Goal: Transaction & Acquisition: Purchase product/service

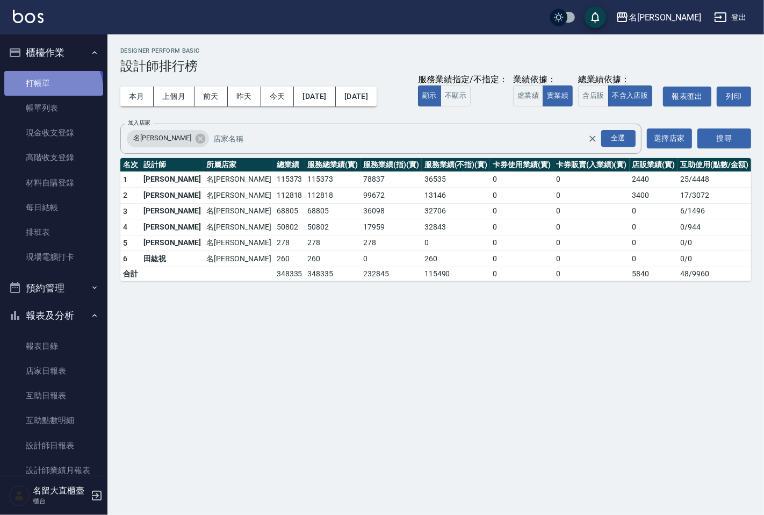
click at [52, 89] on link "打帳單" at bounding box center [53, 83] width 99 height 25
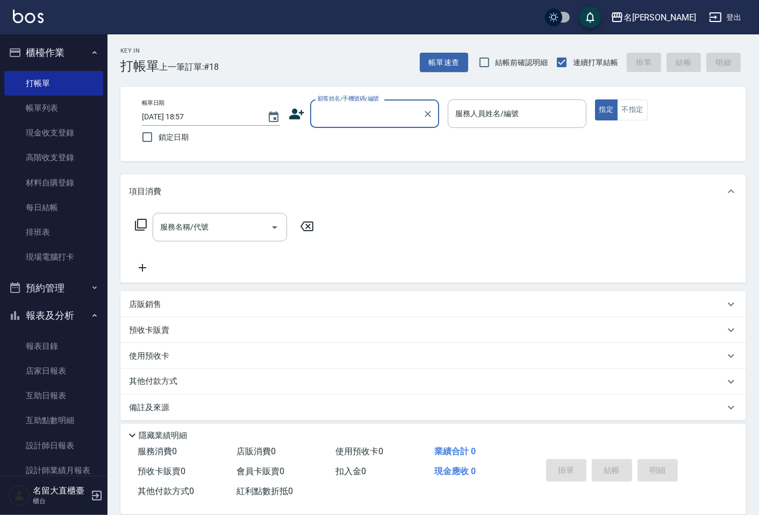
click at [318, 110] on input "顧客姓名/手機號碼/編號" at bounding box center [366, 113] width 103 height 19
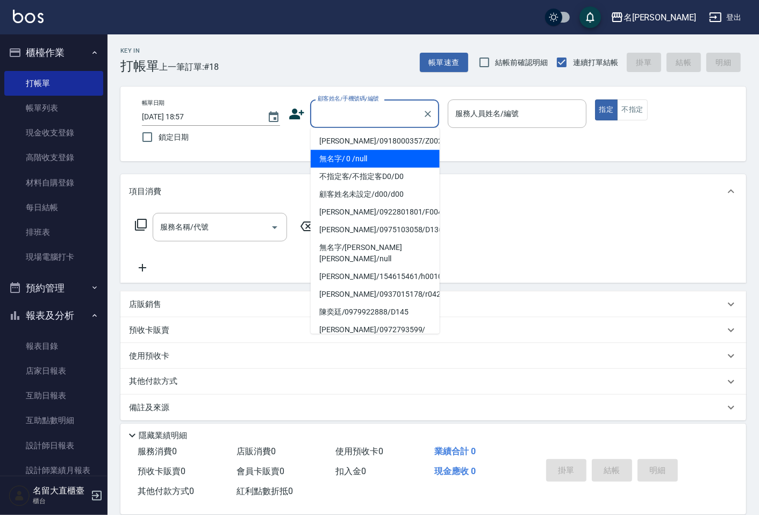
click at [358, 152] on li "無名字/ 0 /null" at bounding box center [375, 159] width 129 height 18
type input "無名字/ 0 /null"
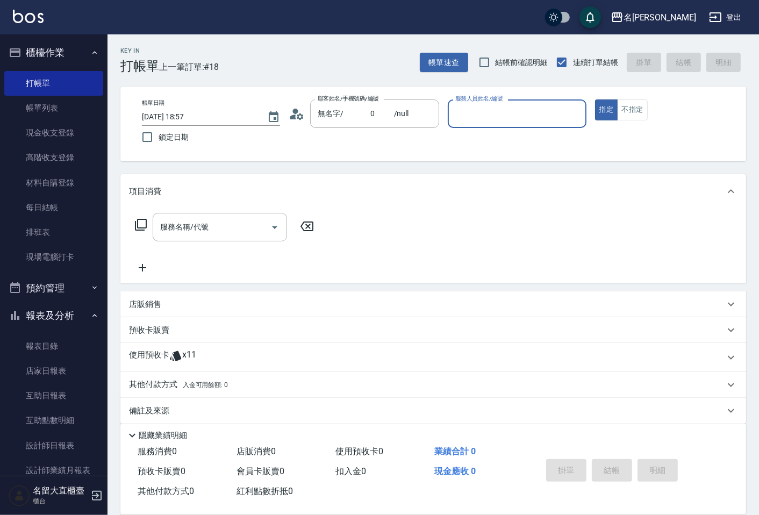
click at [464, 120] on input "服務人員姓名/編號" at bounding box center [516, 113] width 128 height 19
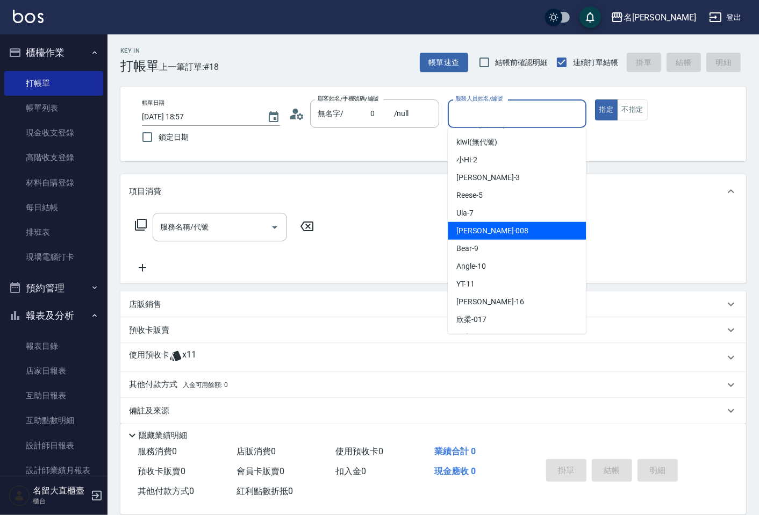
scroll to position [157, 0]
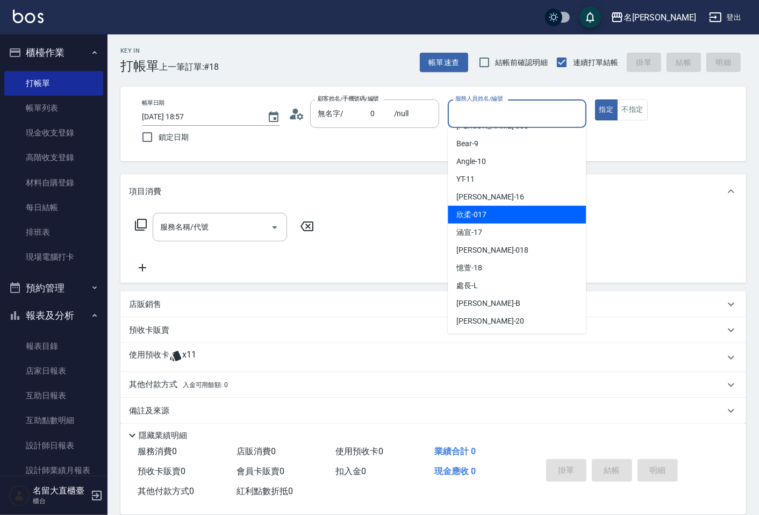
click at [485, 217] on span "欣柔 -017" at bounding box center [471, 214] width 30 height 11
type input "欣柔-017"
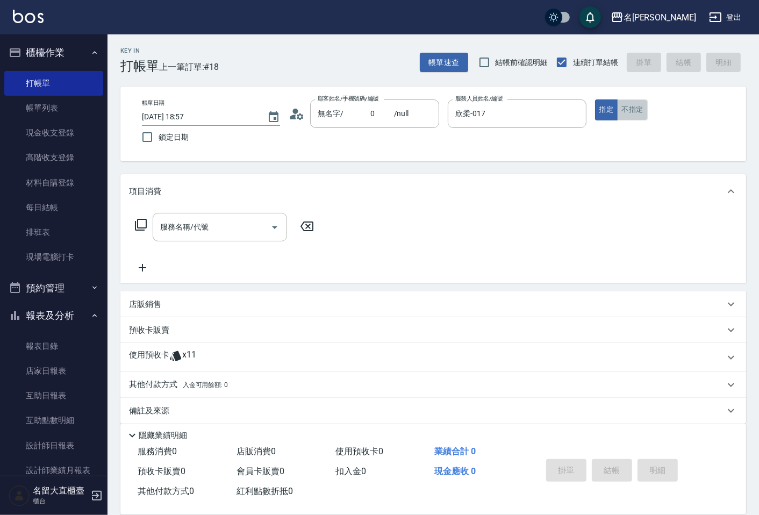
click at [636, 113] on button "不指定" at bounding box center [632, 109] width 30 height 21
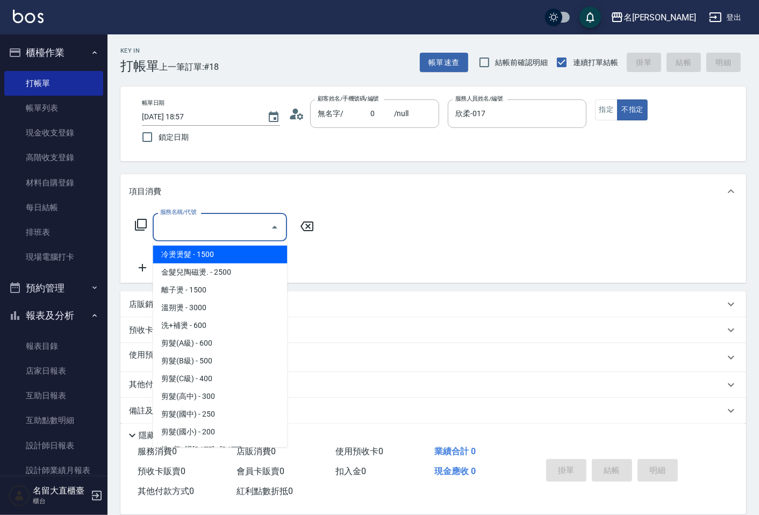
click at [230, 225] on input "服務名稱/代號" at bounding box center [211, 227] width 109 height 19
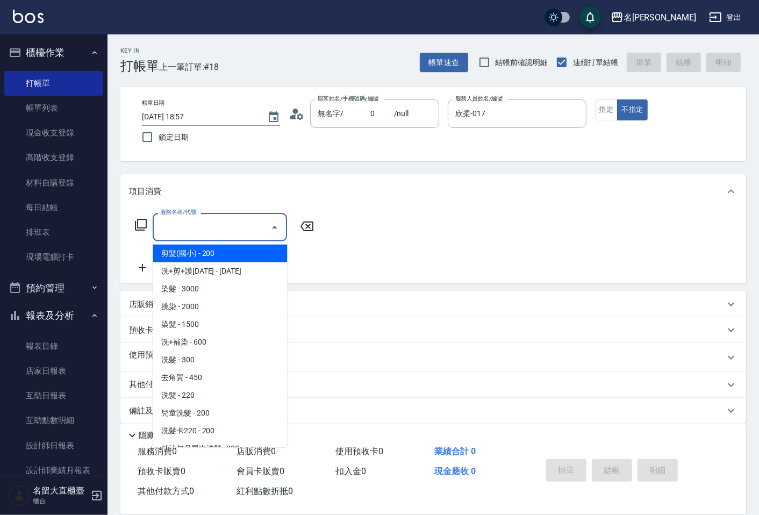
scroll to position [179, 0]
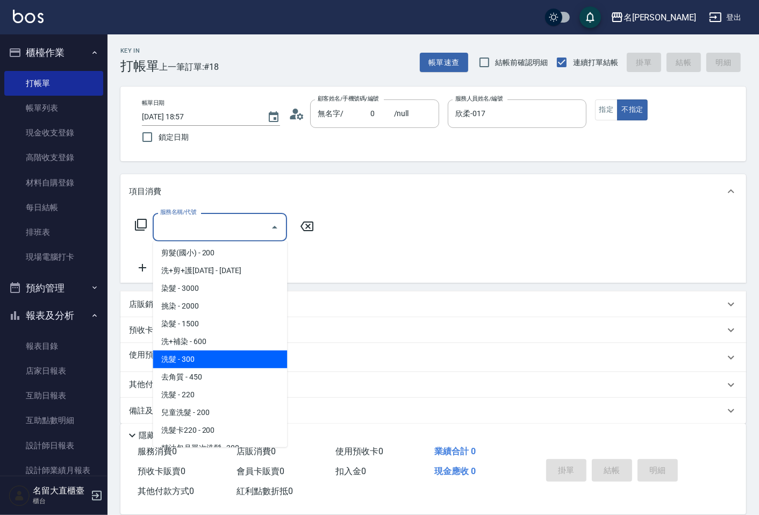
click at [210, 362] on span "洗髮 - 300" at bounding box center [220, 359] width 134 height 18
type input "洗髮(500)"
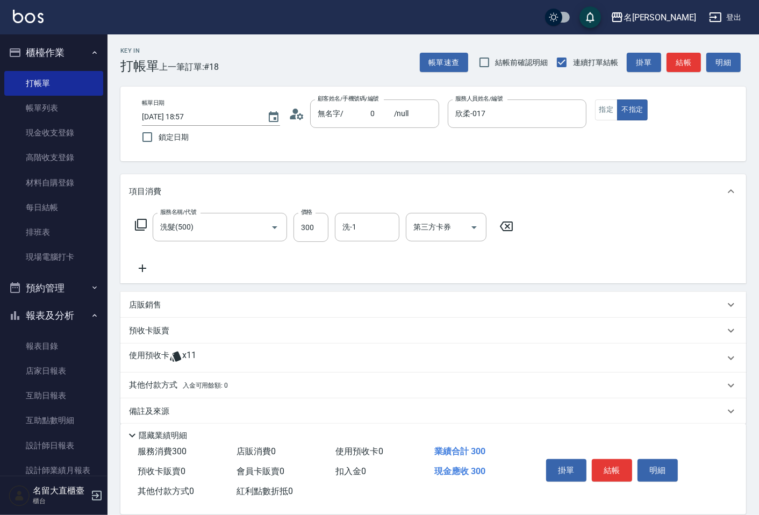
click at [141, 270] on icon at bounding box center [142, 268] width 27 height 13
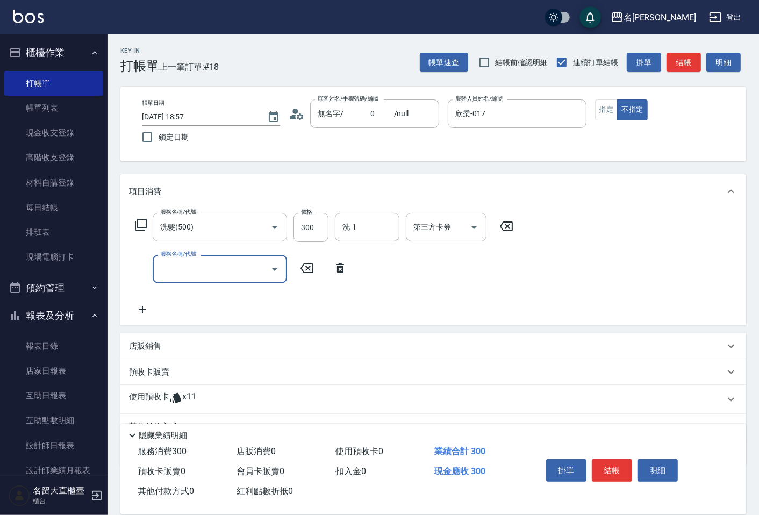
click at [197, 274] on input "服務名稱/代號" at bounding box center [211, 269] width 109 height 19
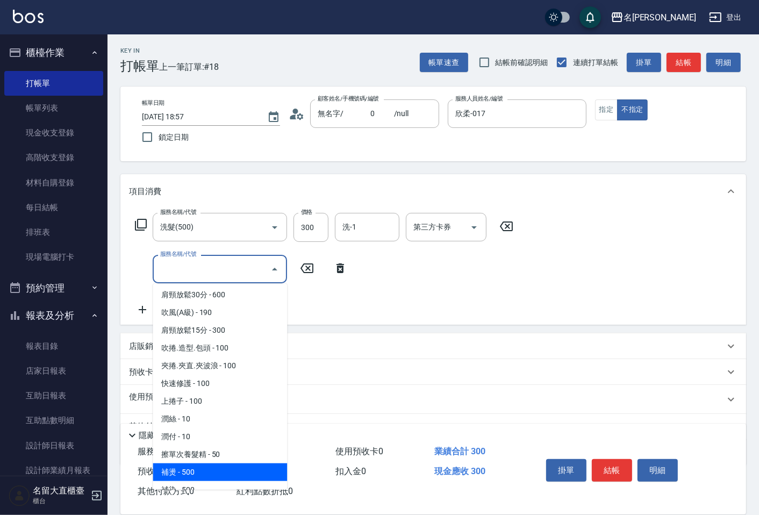
scroll to position [895, 0]
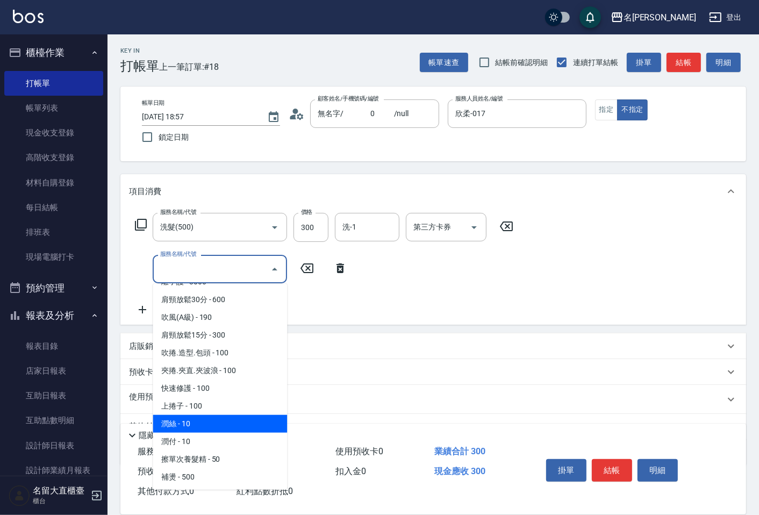
click at [185, 415] on span "潤絲 - 10" at bounding box center [220, 424] width 134 height 18
type input "[PERSON_NAME](802)"
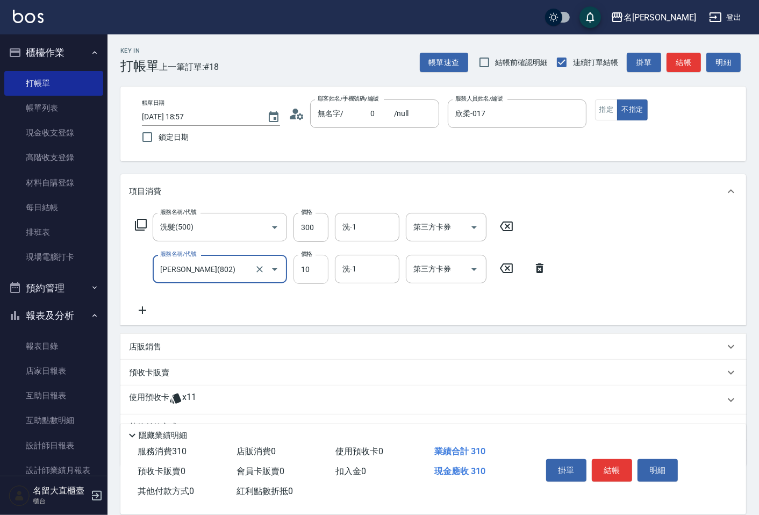
click at [302, 275] on input "10" at bounding box center [310, 269] width 35 height 29
type input "20"
click at [603, 465] on button "結帳" at bounding box center [612, 470] width 40 height 23
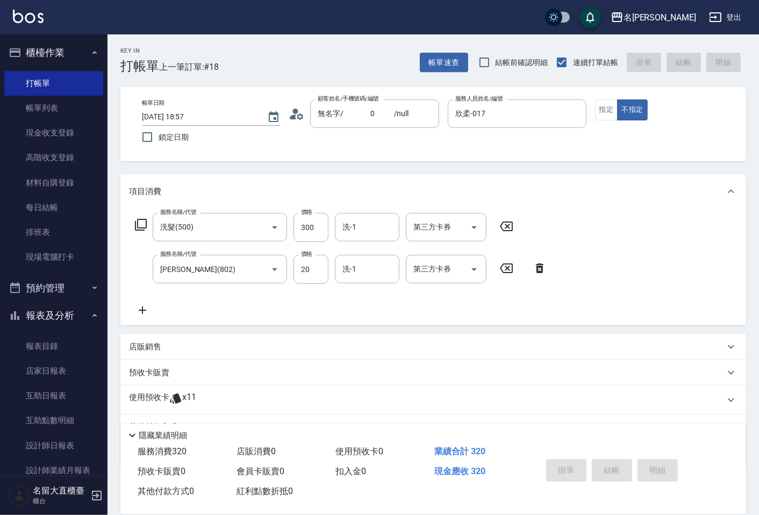
type input "[DATE] 18:58"
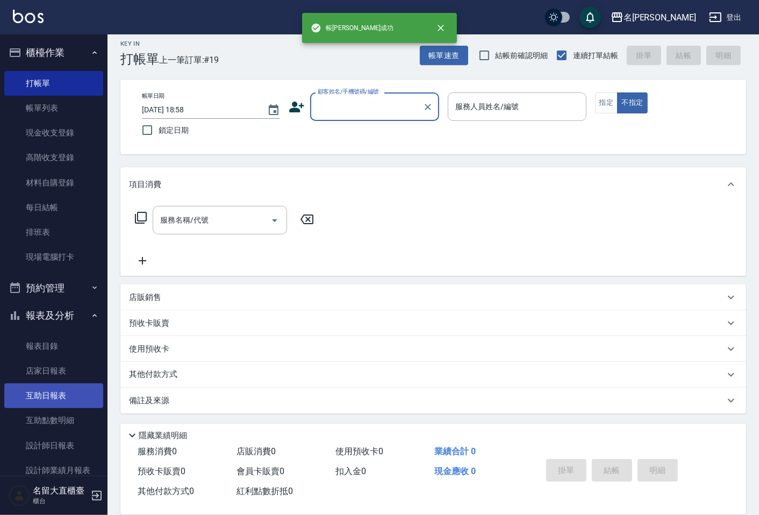
scroll to position [128, 0]
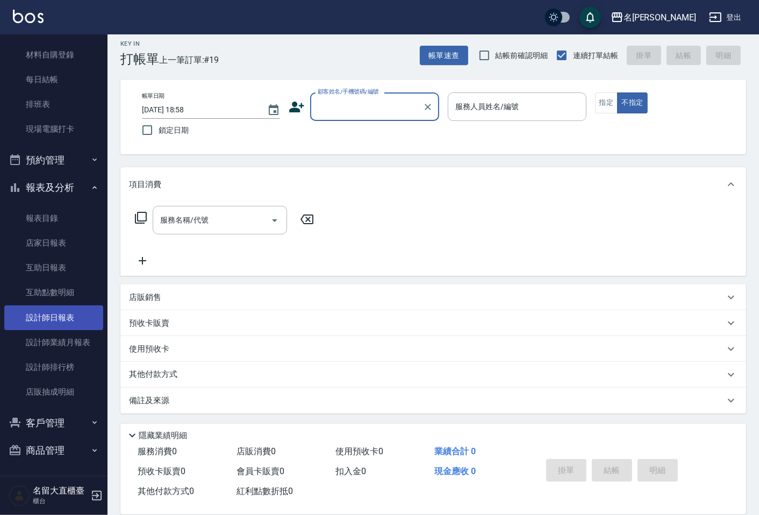
click at [63, 325] on link "設計師日報表" at bounding box center [53, 317] width 99 height 25
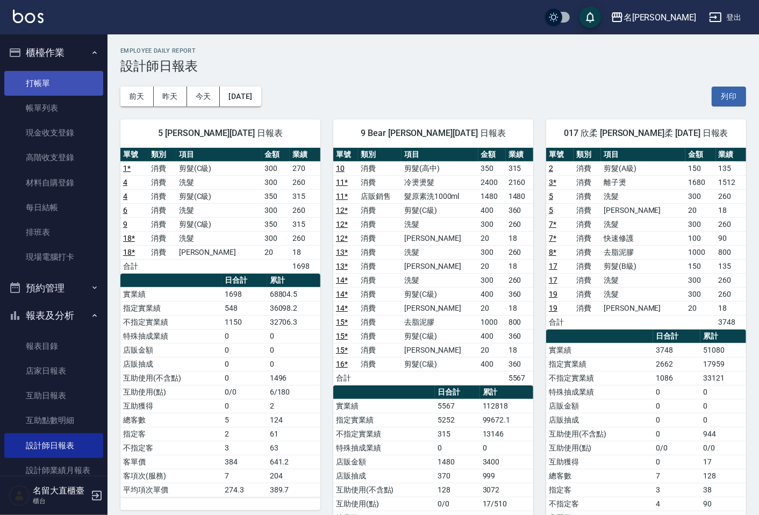
click at [56, 81] on link "打帳單" at bounding box center [53, 83] width 99 height 25
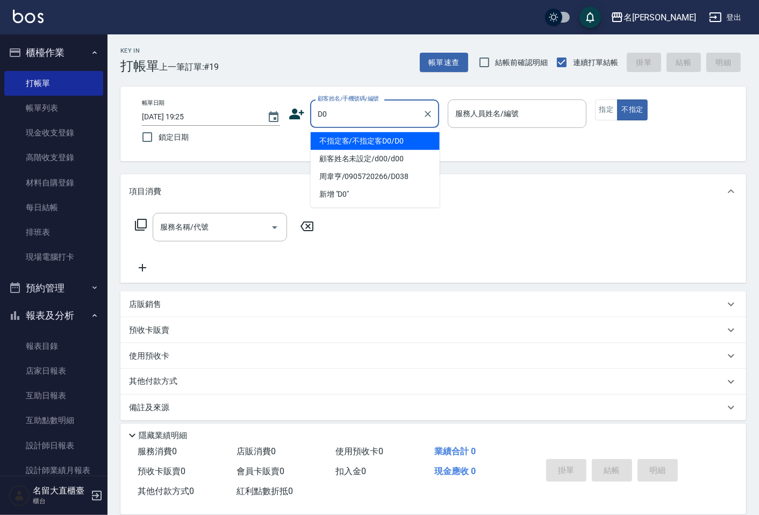
type input "不指定客/不指定客D0/D0"
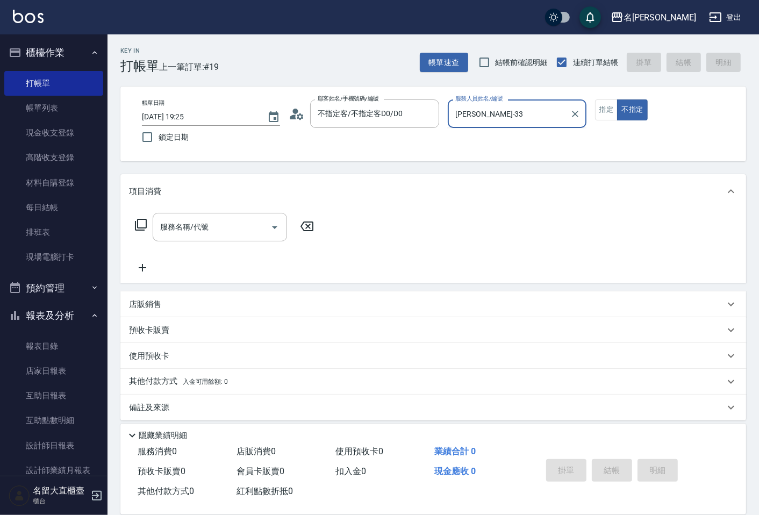
type input "[PERSON_NAME]3"
click at [617, 99] on button "不指定" at bounding box center [632, 109] width 30 height 21
type button "false"
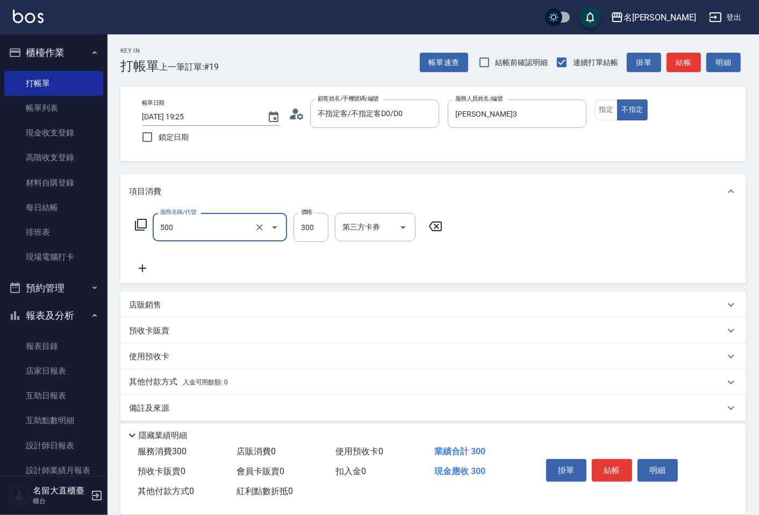
type input "洗髮(500)"
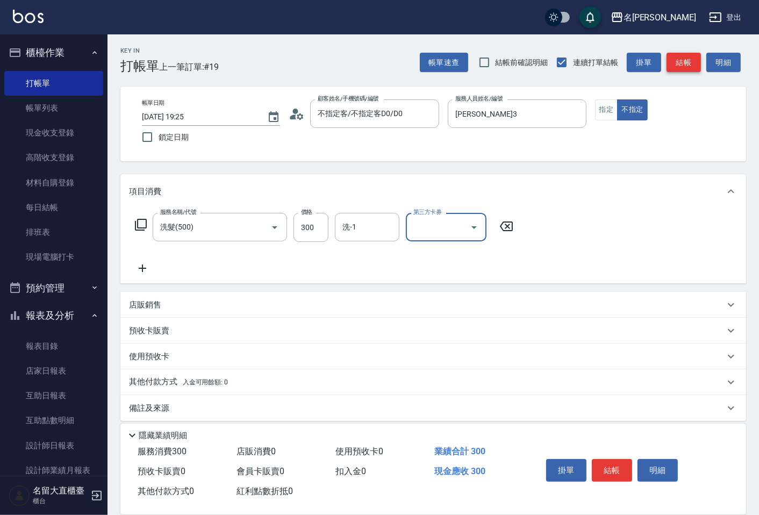
click at [675, 57] on button "結帳" at bounding box center [683, 63] width 34 height 20
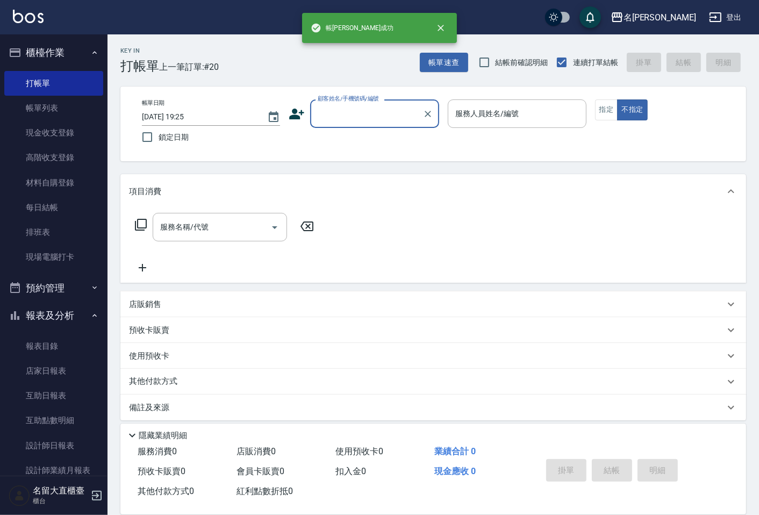
click at [335, 124] on div "顧客姓名/手機號碼/編號" at bounding box center [374, 113] width 129 height 28
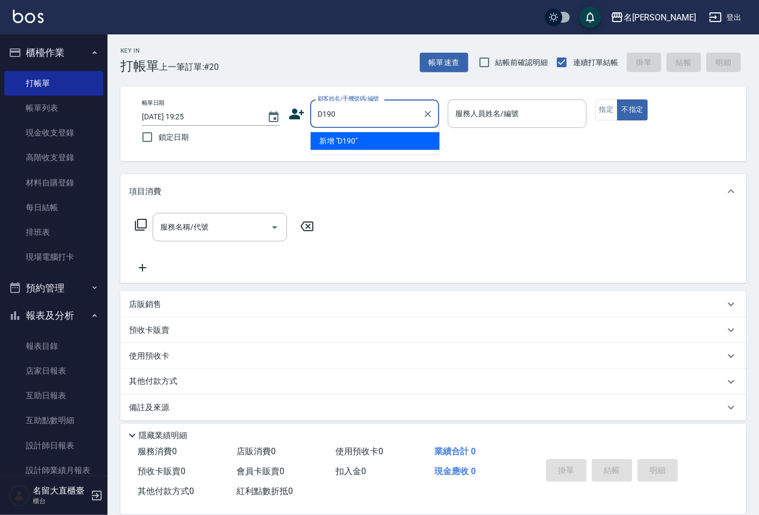
type input "D190"
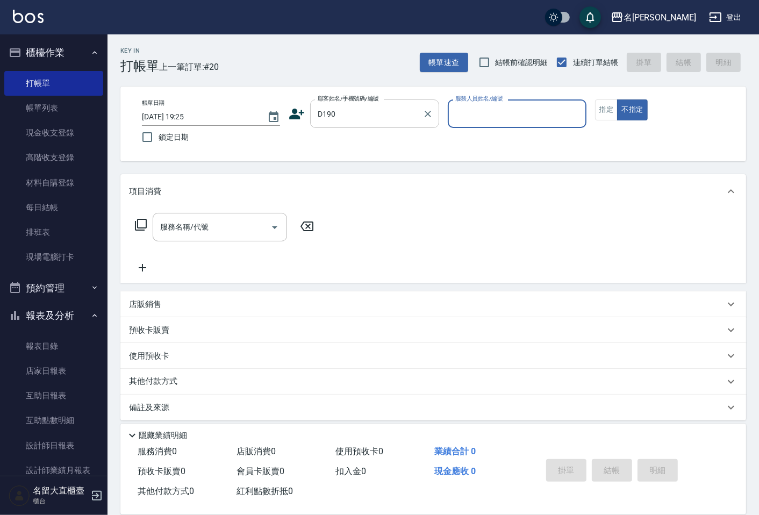
type input "3"
type input "小太陽/小太陽D190/D190"
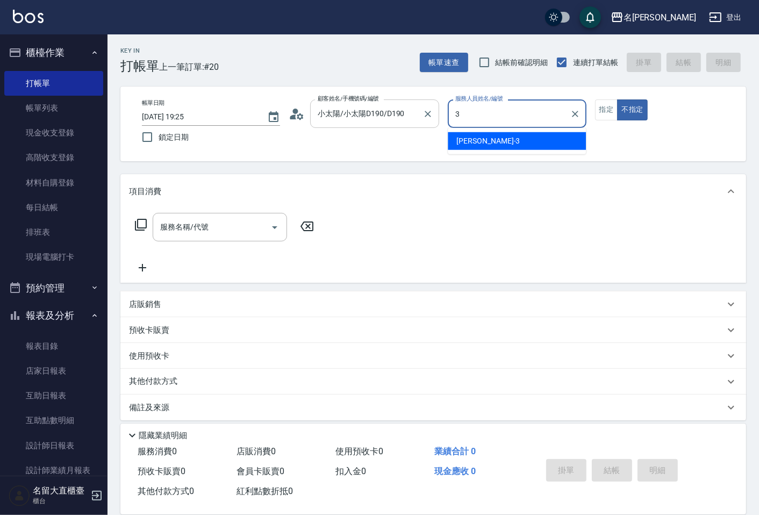
type input "[PERSON_NAME]3"
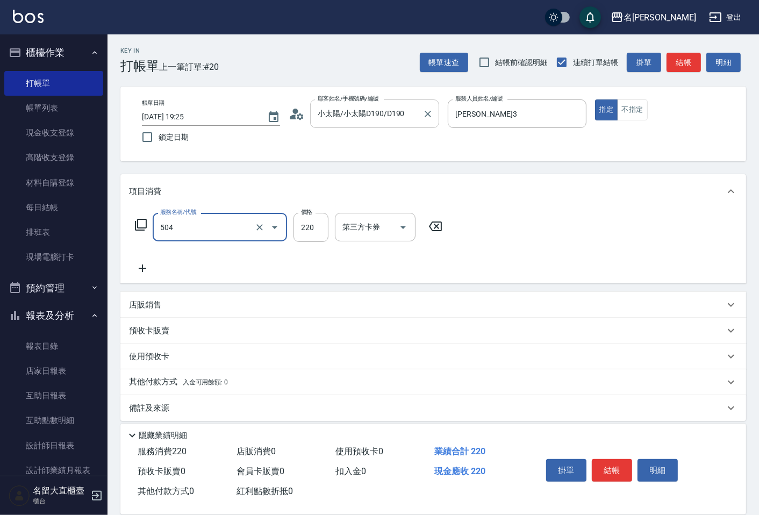
type input "洗髮(504)"
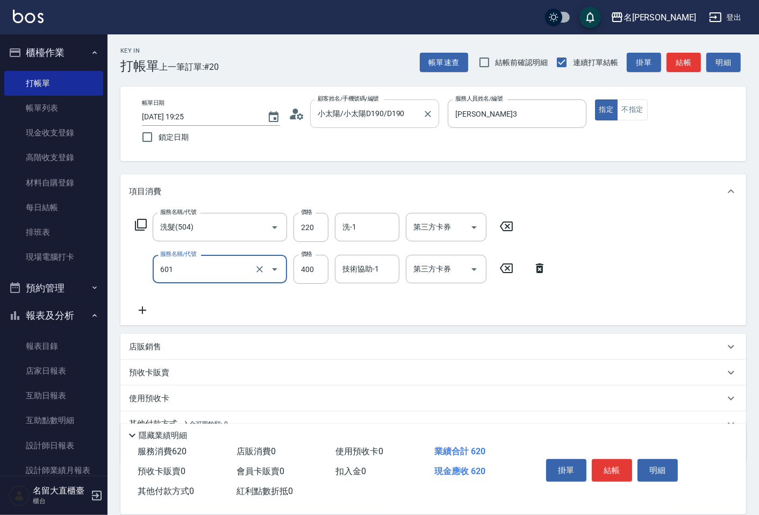
type input "自備護髮(601)"
type input "350"
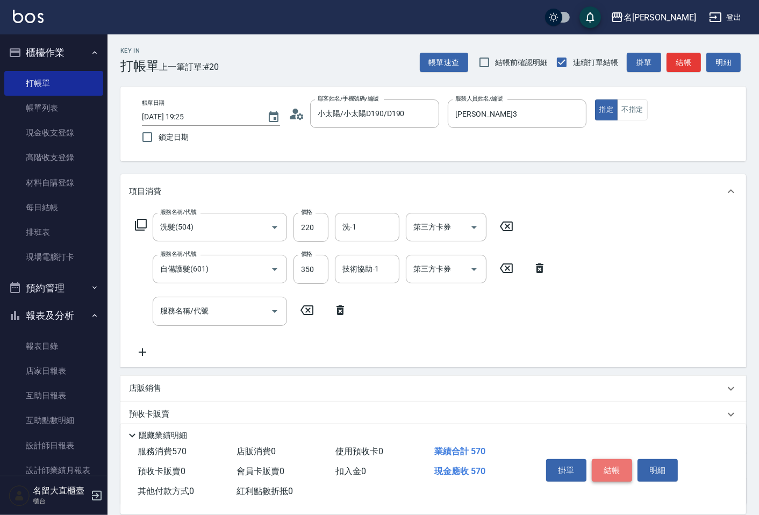
click at [603, 459] on button "結帳" at bounding box center [612, 470] width 40 height 23
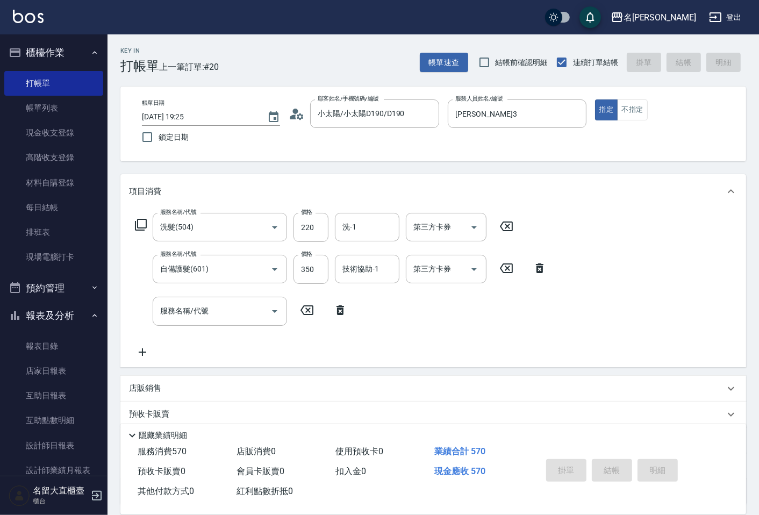
type input "[DATE] 19:26"
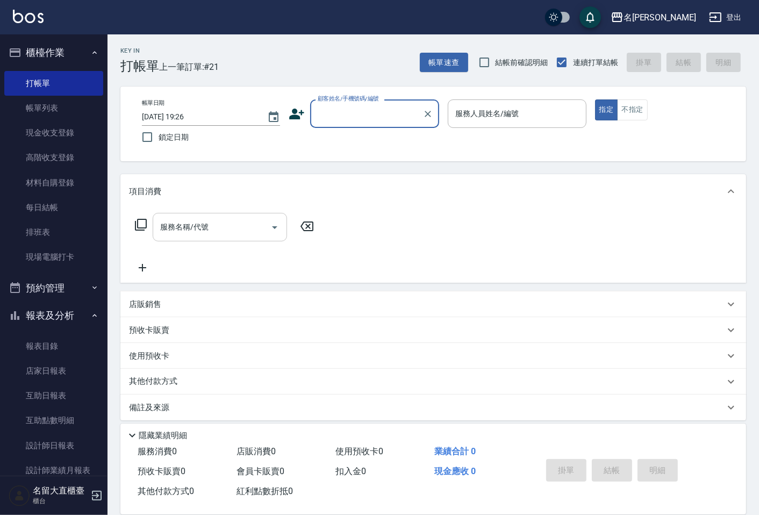
drag, startPoint x: 218, startPoint y: 269, endPoint x: 164, endPoint y: 212, distance: 78.3
click at [203, 253] on div "項目消費 服務名稱/代號 服務名稱/代號 店販銷售 服務人員姓名/編號 服務人員姓名/編號 商品代號/名稱 商品代號/名稱 預收卡販賣 卡券名稱/代號 卡券名…" at bounding box center [432, 297] width 625 height 246
click at [337, 107] on input "顧客姓名/手機號碼/編號" at bounding box center [366, 113] width 103 height 19
type input "洋"
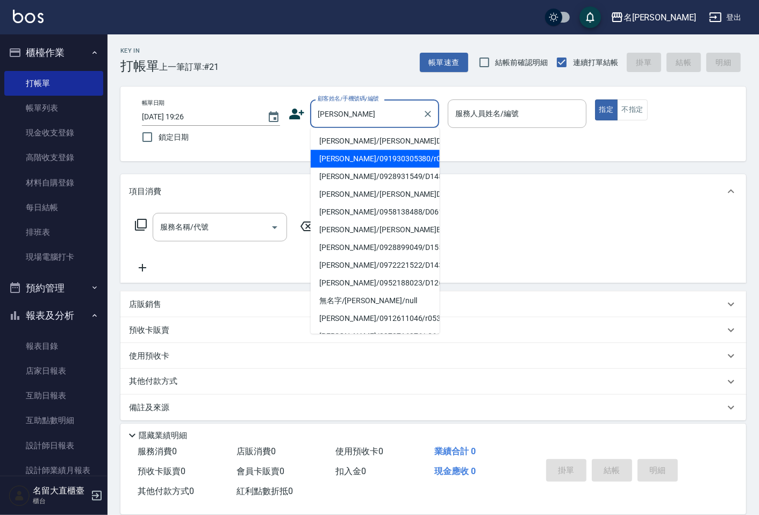
click at [366, 163] on li "[PERSON_NAME]/091930305380/r029" at bounding box center [375, 159] width 129 height 18
type input "[PERSON_NAME]/091930305380/r029"
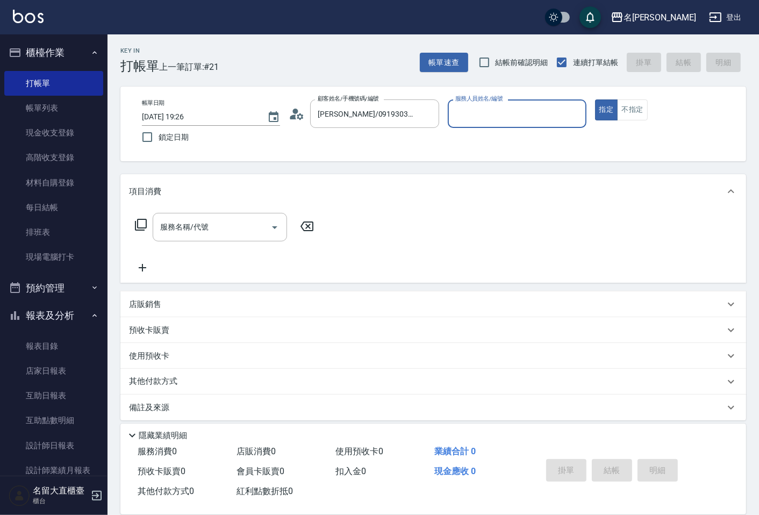
type input "[PERSON_NAME]-5"
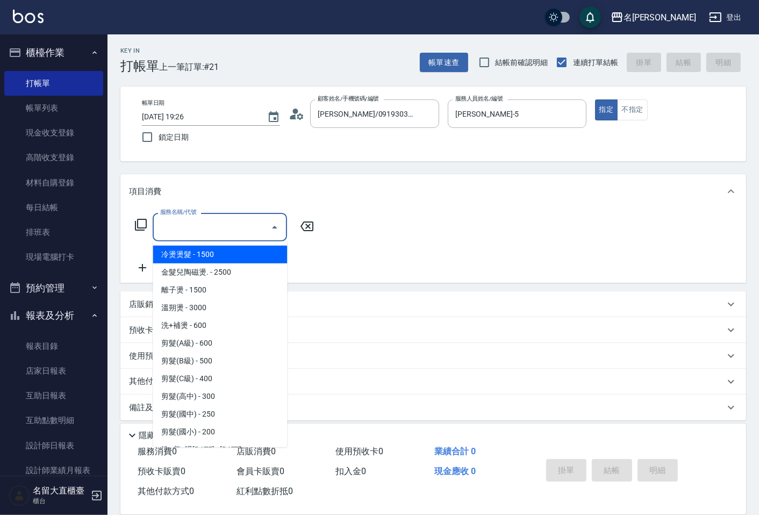
click at [253, 218] on input "服務名稱/代號" at bounding box center [211, 227] width 109 height 19
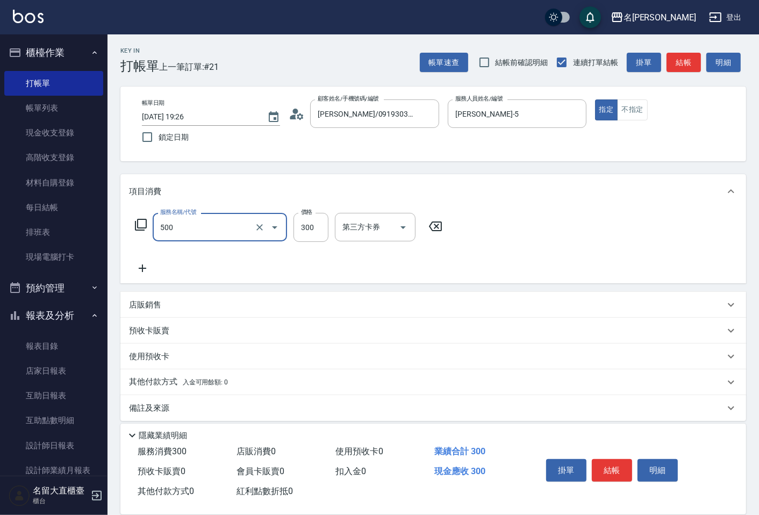
type input "洗髮(500)"
click at [677, 66] on button "結帳" at bounding box center [683, 63] width 34 height 20
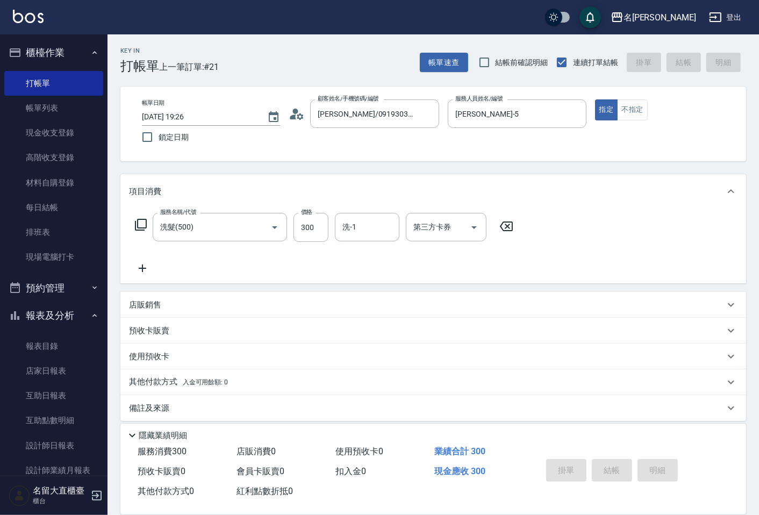
type input "[DATE] 19:29"
click at [678, 66] on div "帳單速查 結帳前確認明細 連續打單結帳 掛單 結帳 明細" at bounding box center [583, 62] width 326 height 23
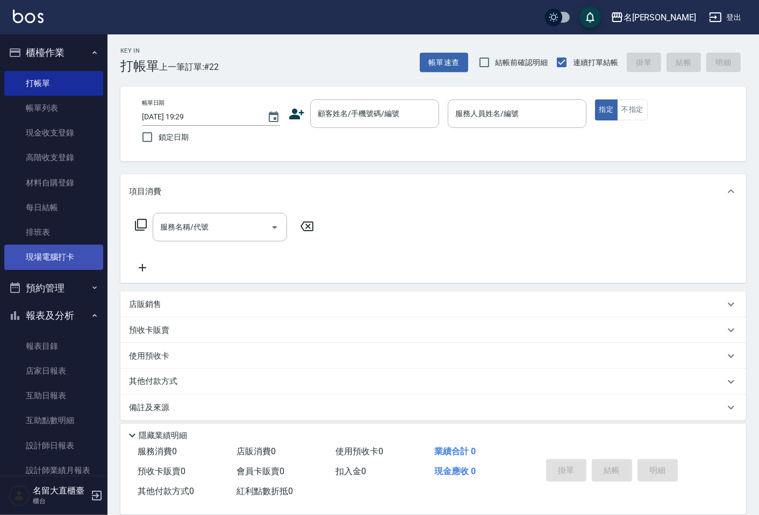
click at [73, 249] on link "現場電腦打卡" at bounding box center [53, 256] width 99 height 25
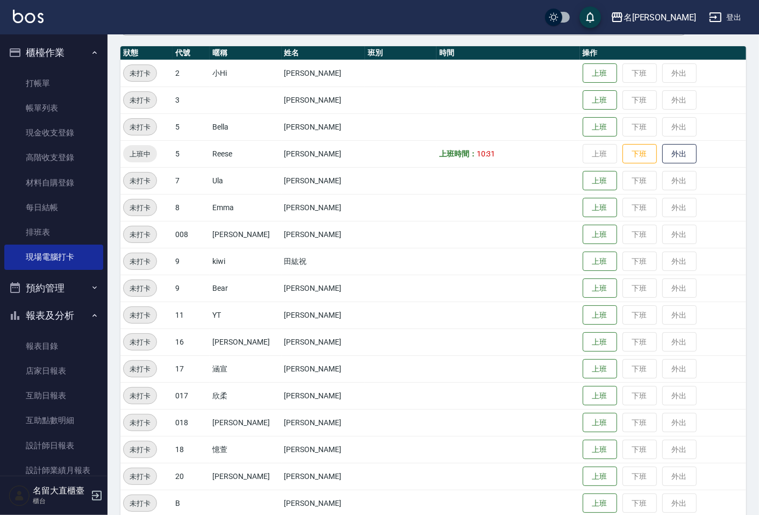
scroll to position [119, 0]
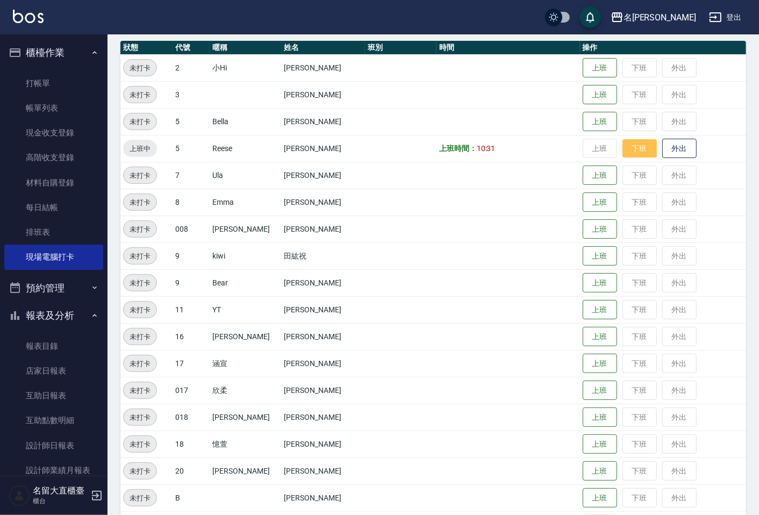
click at [634, 154] on button "下班" at bounding box center [639, 148] width 34 height 19
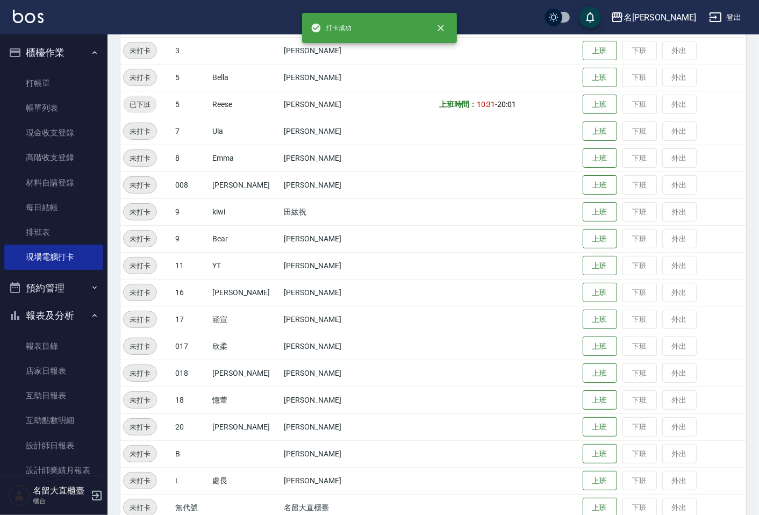
scroll to position [208, 0]
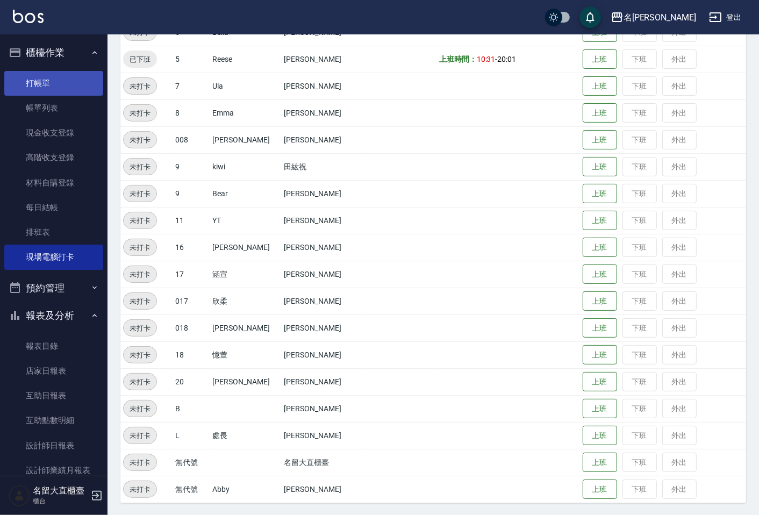
click at [46, 76] on link "打帳單" at bounding box center [53, 83] width 99 height 25
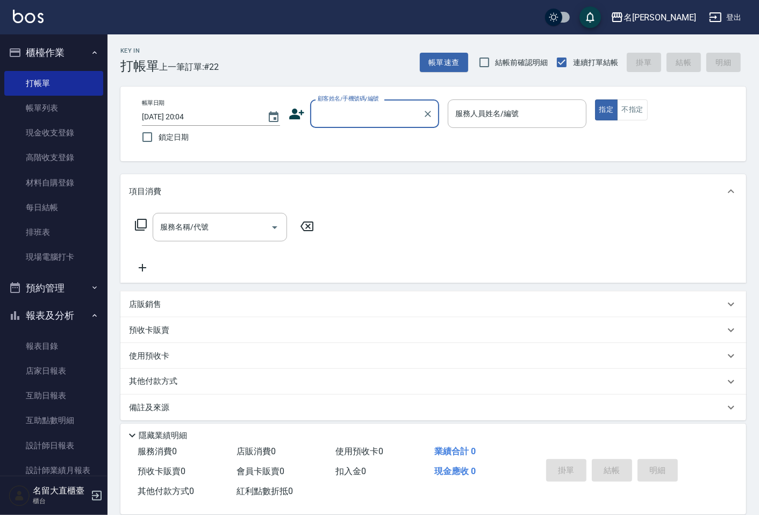
click at [344, 108] on input "顧客姓名/手機號碼/編號" at bounding box center [366, 113] width 103 height 19
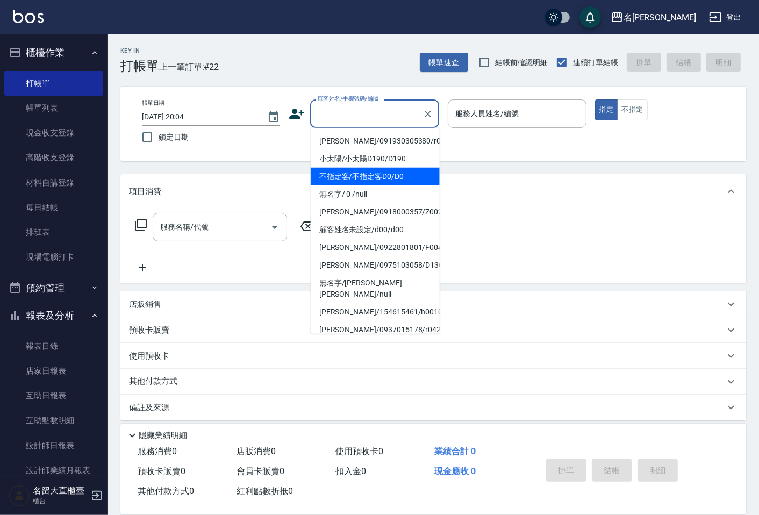
click at [356, 183] on li "不指定客/不指定客D0/D0" at bounding box center [375, 177] width 129 height 18
type input "不指定客/不指定客D0/D0"
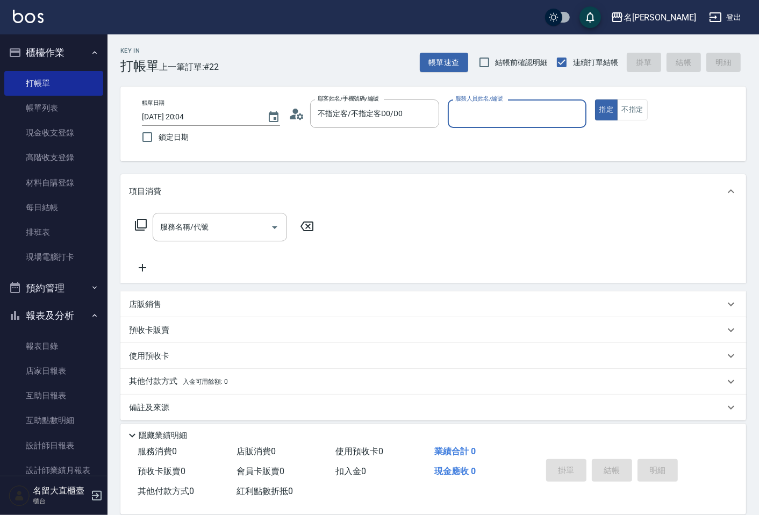
type input "[PERSON_NAME]3"
click at [389, 118] on input "不指定客/不指定客D0/D0" at bounding box center [366, 113] width 103 height 19
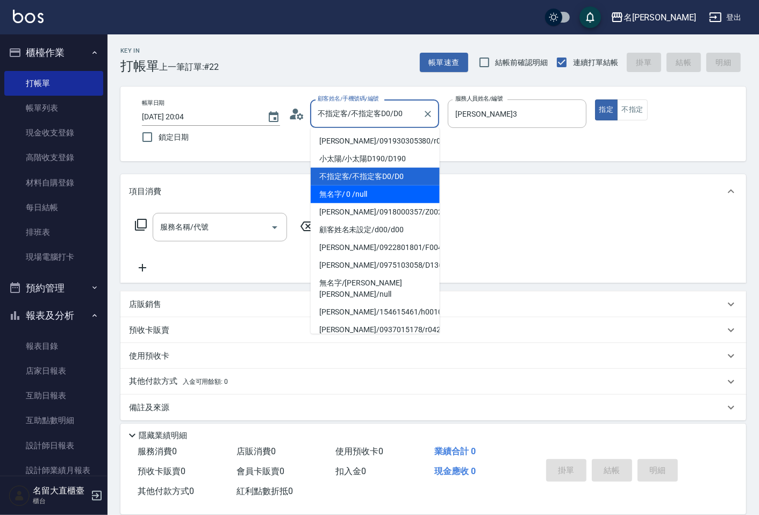
click at [362, 194] on li "無名字/ 0 /null" at bounding box center [375, 194] width 129 height 18
type input "無名字/ 0 /null"
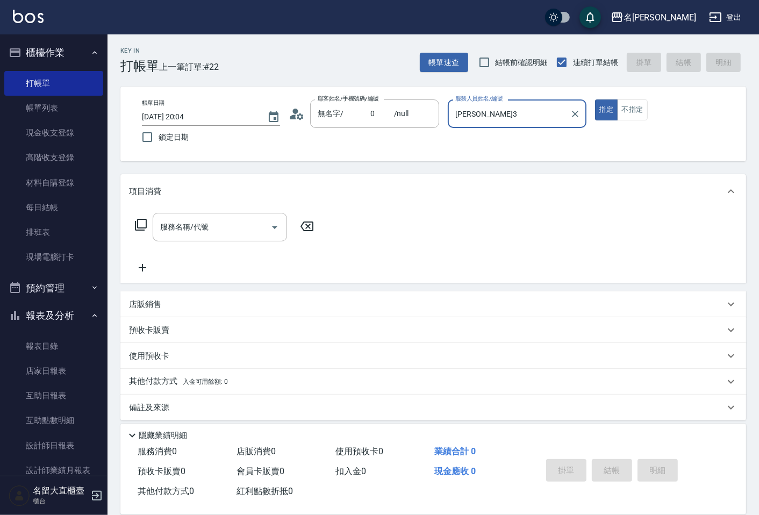
click at [484, 110] on input "[PERSON_NAME]3" at bounding box center [508, 113] width 112 height 19
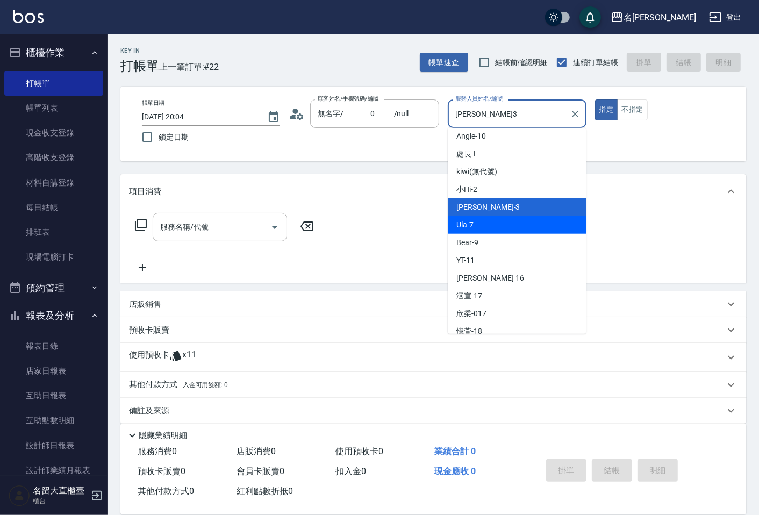
scroll to position [157, 0]
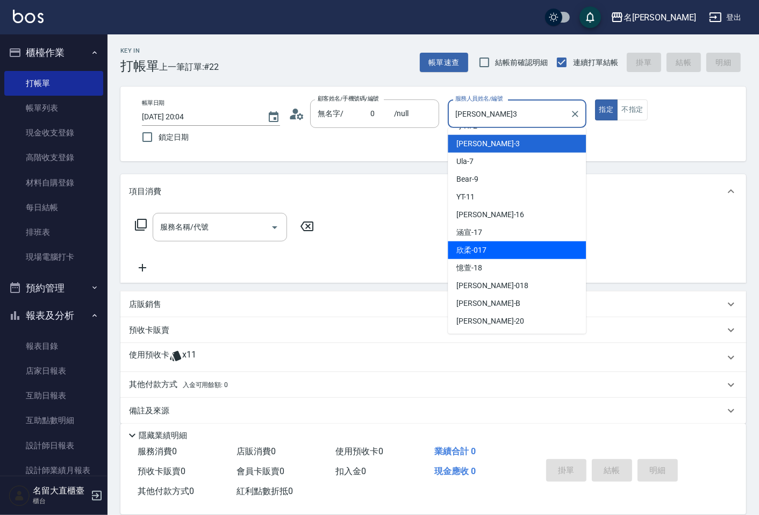
click at [485, 250] on span "欣柔 -017" at bounding box center [471, 249] width 30 height 11
type input "欣柔-017"
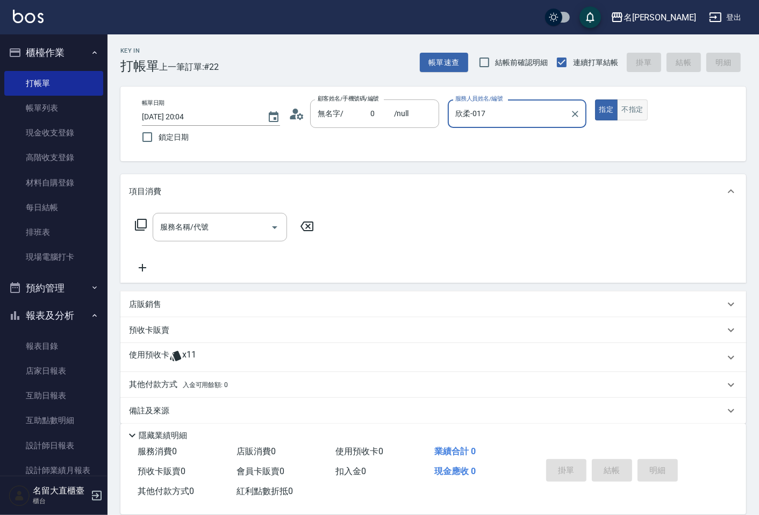
click at [630, 114] on button "不指定" at bounding box center [632, 109] width 30 height 21
click at [613, 111] on button "指定" at bounding box center [606, 109] width 23 height 21
click at [264, 218] on input "服務名稱/代號" at bounding box center [211, 227] width 109 height 19
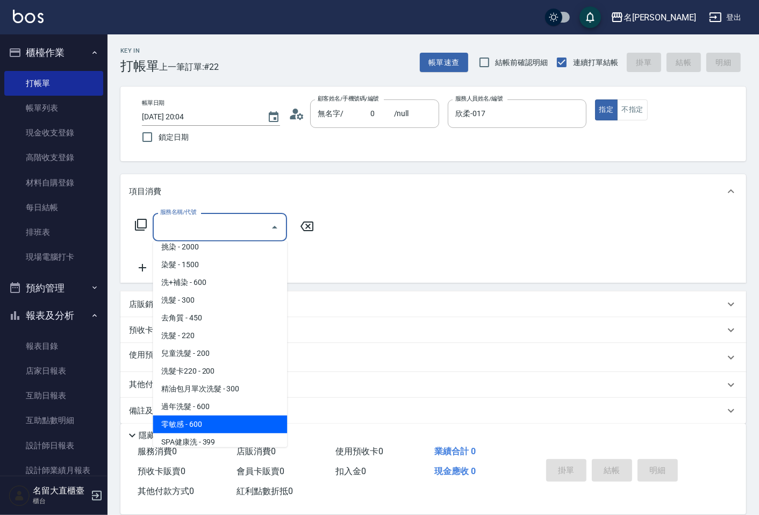
scroll to position [179, 0]
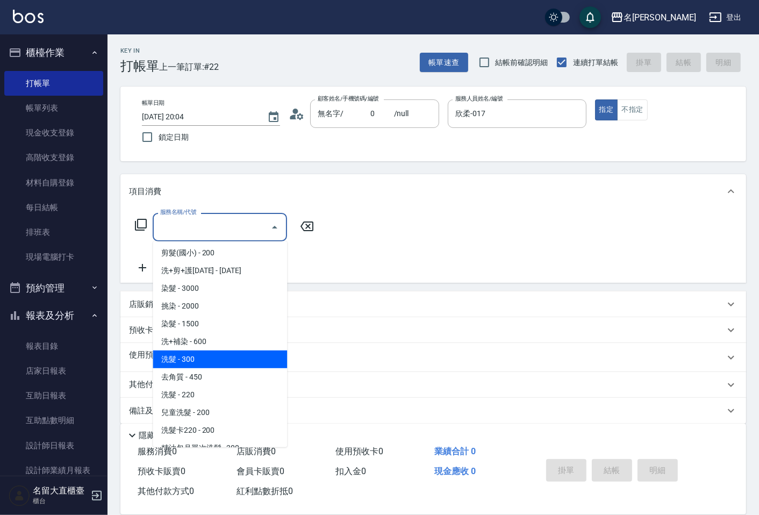
click at [206, 357] on span "洗髮 - 300" at bounding box center [220, 359] width 134 height 18
type input "洗髮(500)"
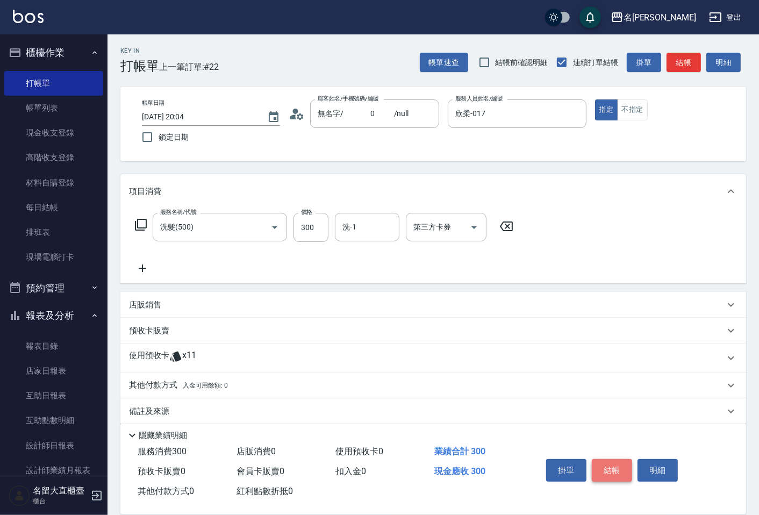
click at [597, 463] on button "結帳" at bounding box center [612, 470] width 40 height 23
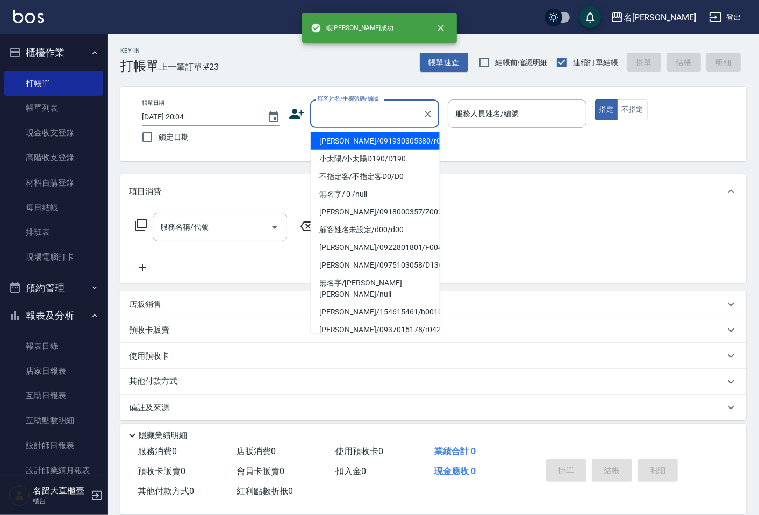
click at [372, 116] on input "顧客姓名/手機號碼/編號" at bounding box center [366, 113] width 103 height 19
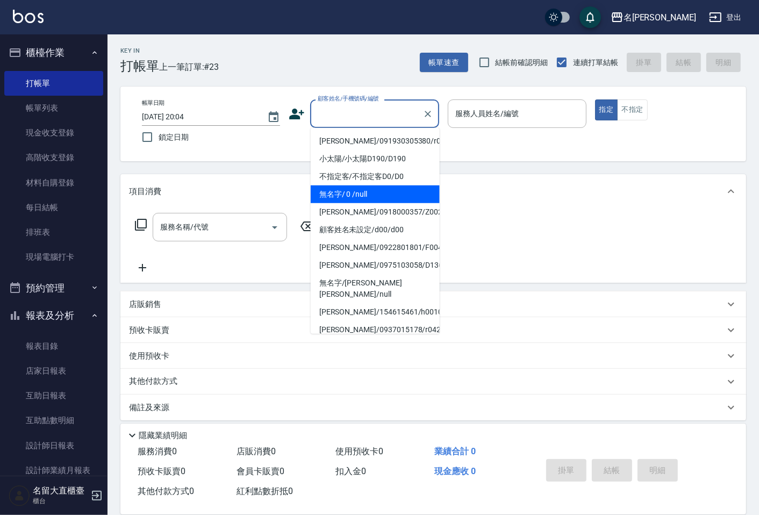
drag, startPoint x: 372, startPoint y: 200, endPoint x: 459, endPoint y: 135, distance: 108.6
click at [372, 200] on li "無名字/ 0 /null" at bounding box center [375, 194] width 129 height 18
type input "無名字/ 0 /null"
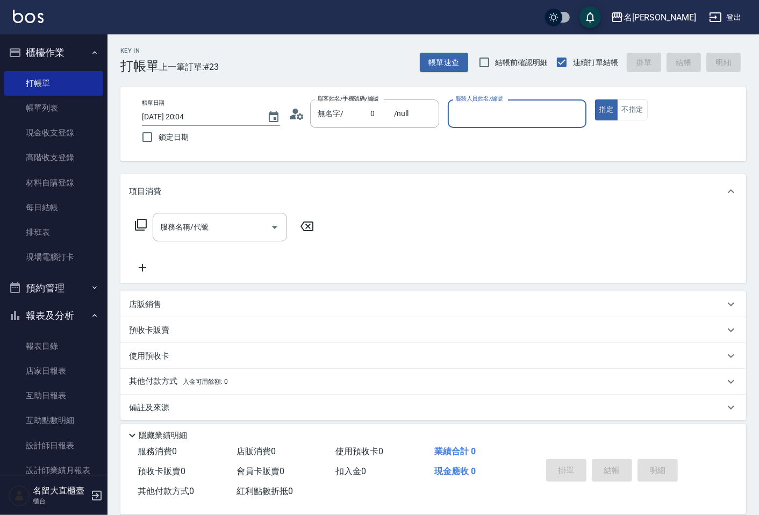
click at [477, 111] on input "服務人員姓名/編號" at bounding box center [516, 113] width 128 height 19
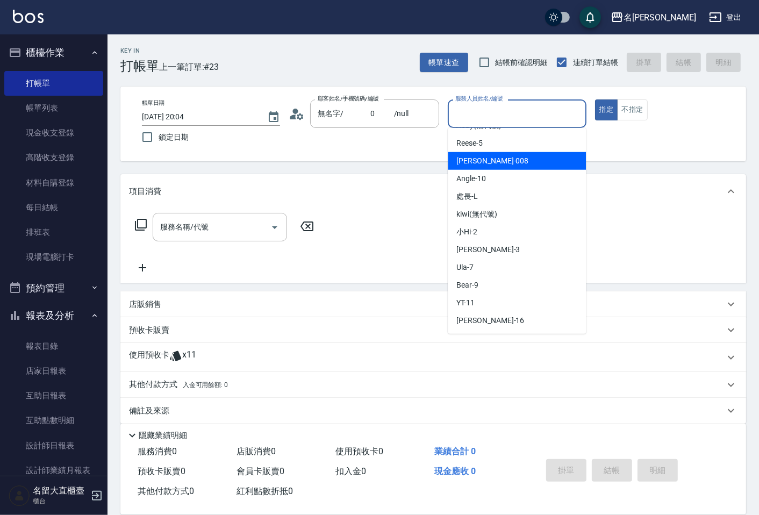
scroll to position [157, 0]
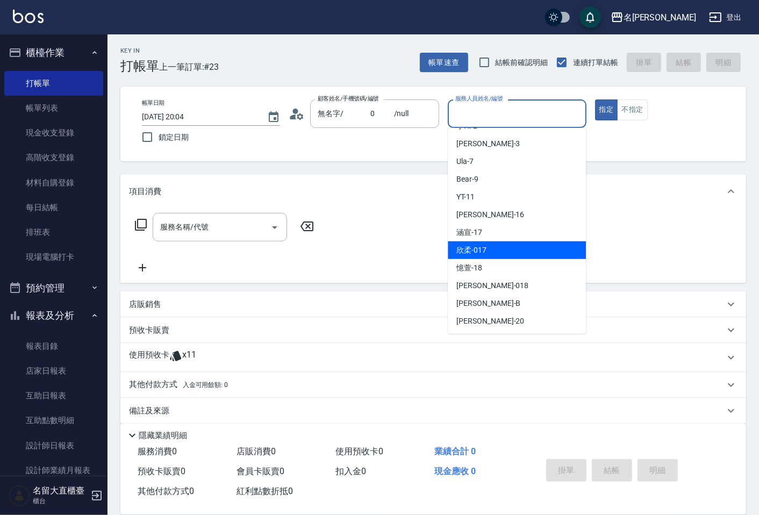
click at [498, 242] on div "欣柔 -017" at bounding box center [517, 250] width 138 height 18
type input "欣柔-017"
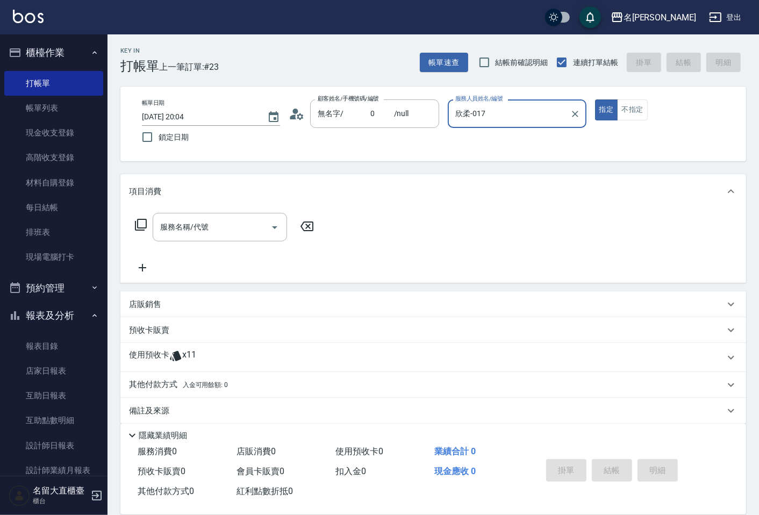
click at [229, 212] on div "服務名稱/代號 服務名稱/代號" at bounding box center [432, 245] width 625 height 74
click at [213, 225] on input "服務名稱/代號" at bounding box center [211, 227] width 109 height 19
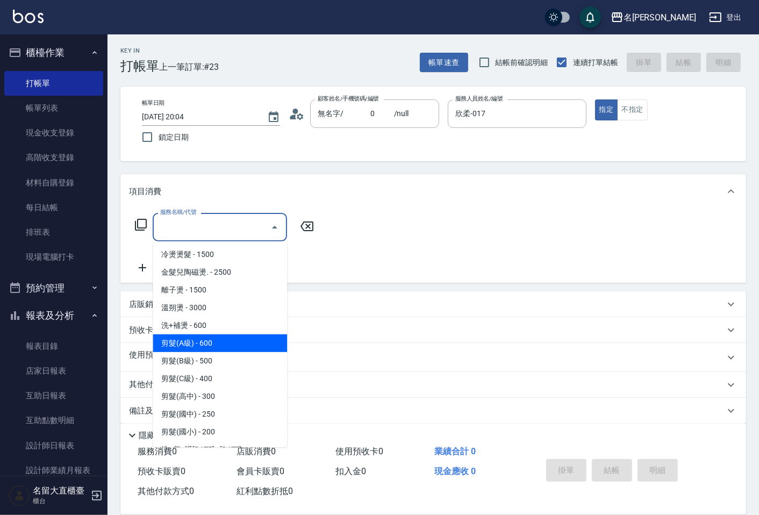
click at [227, 337] on span "剪髮(A級) - 600" at bounding box center [220, 343] width 134 height 18
type input "剪髮(A級)(301)"
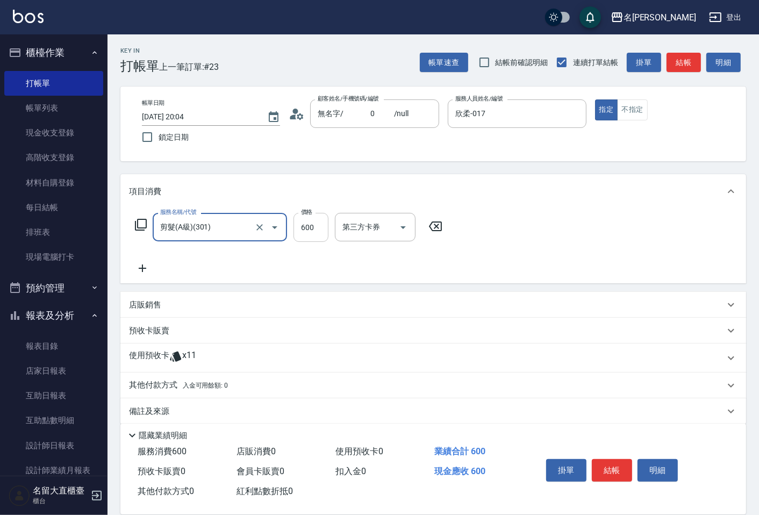
click at [319, 230] on input "600" at bounding box center [310, 227] width 35 height 29
type input "150"
click at [143, 269] on icon at bounding box center [142, 268] width 27 height 13
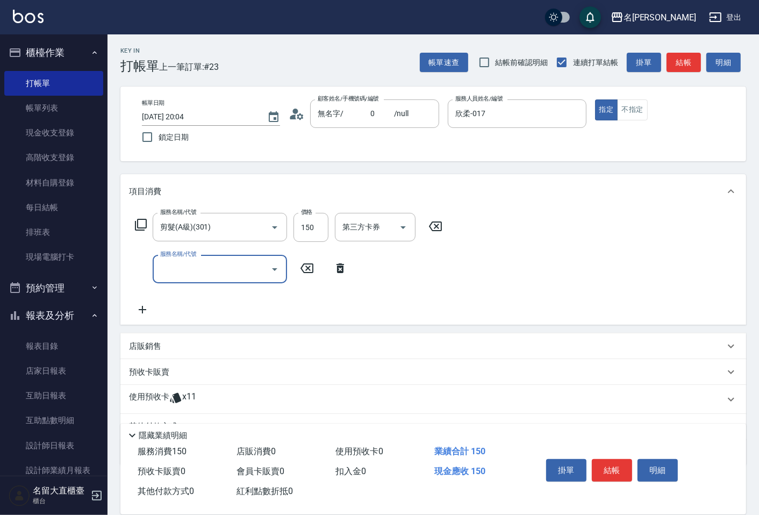
click at [169, 266] on input "服務名稱/代號" at bounding box center [211, 269] width 109 height 19
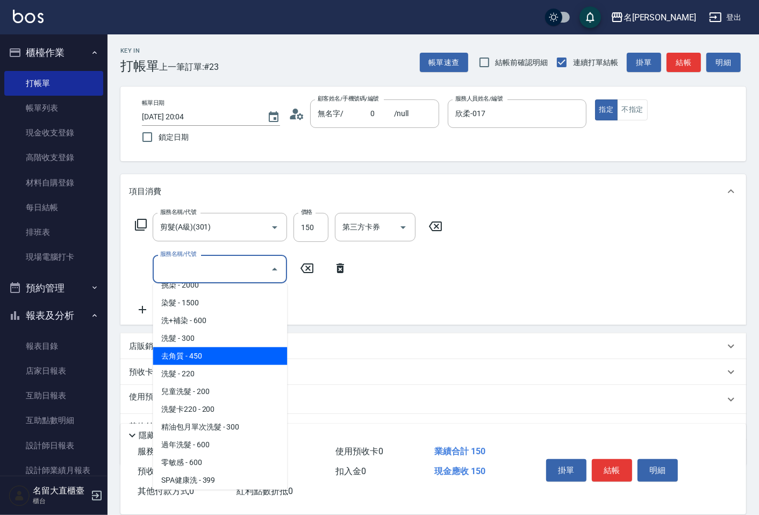
scroll to position [179, 0]
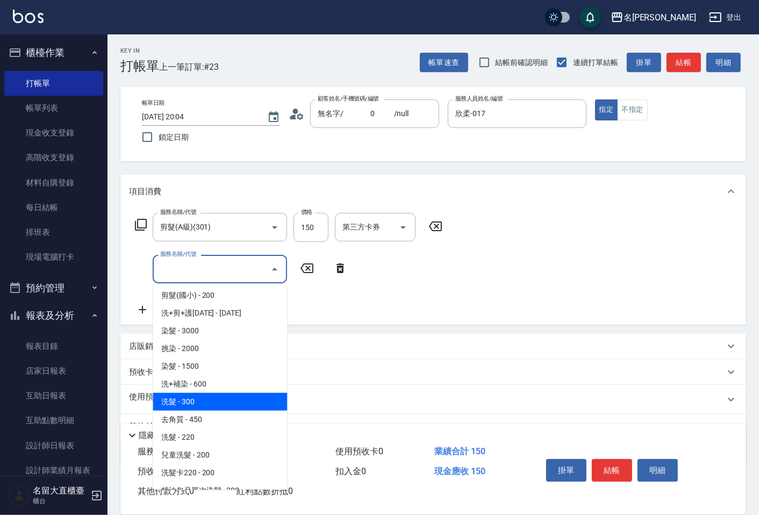
click at [194, 393] on span "洗髮 - 300" at bounding box center [220, 402] width 134 height 18
type input "洗髮(500)"
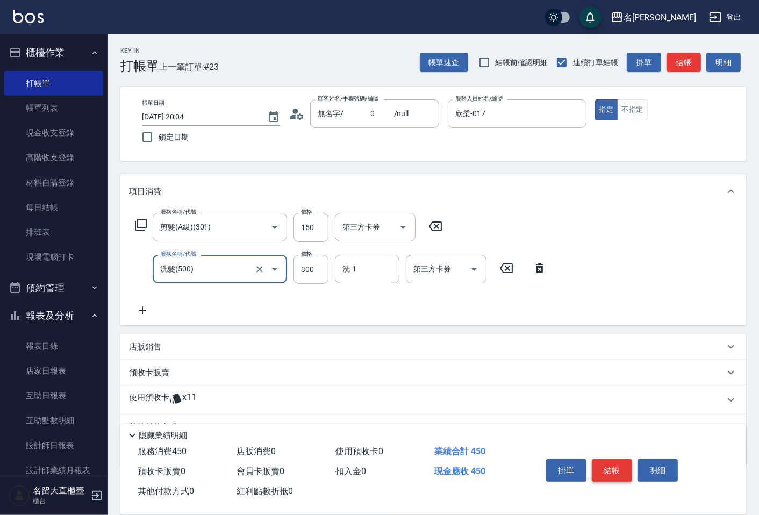
click at [595, 466] on button "結帳" at bounding box center [612, 470] width 40 height 23
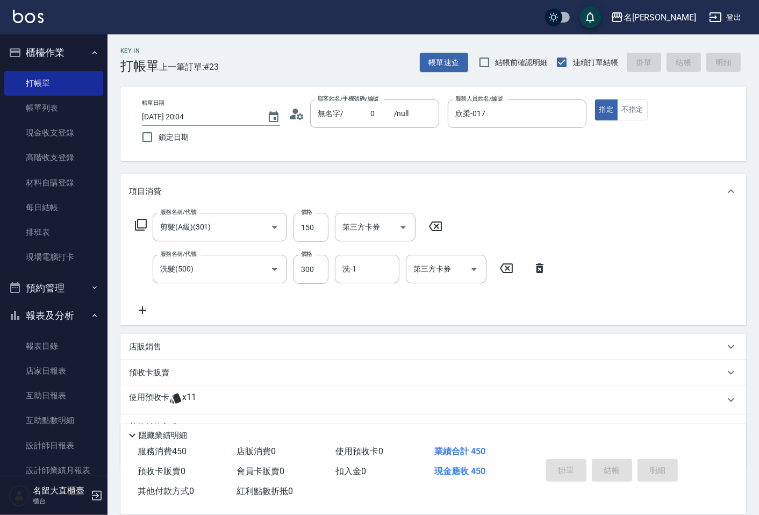
type input "[DATE] 20:05"
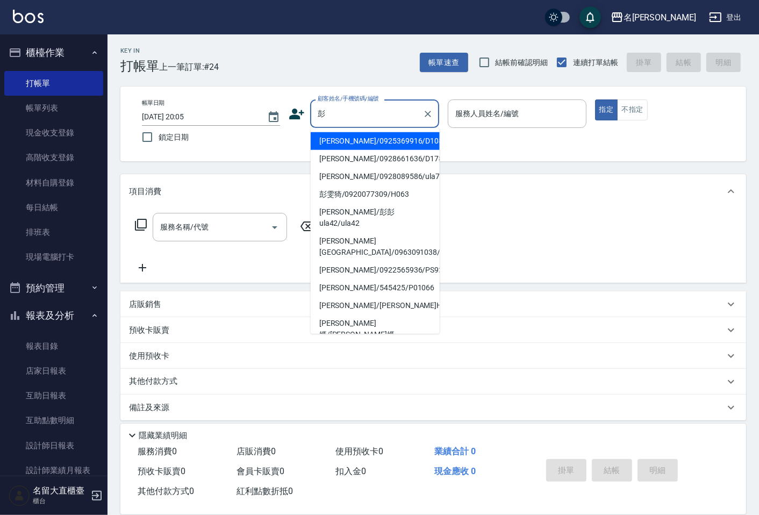
type input "[PERSON_NAME]/0925369916/D108"
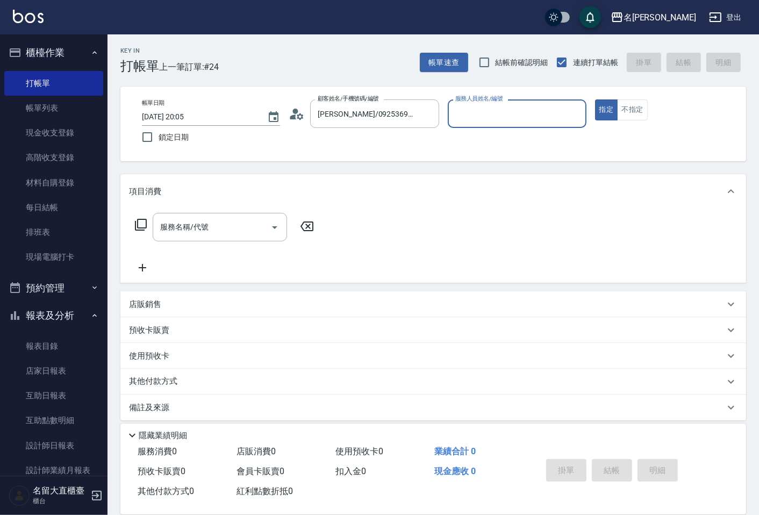
type input "[PERSON_NAME]3"
click at [595, 99] on button "指定" at bounding box center [606, 109] width 23 height 21
type button "true"
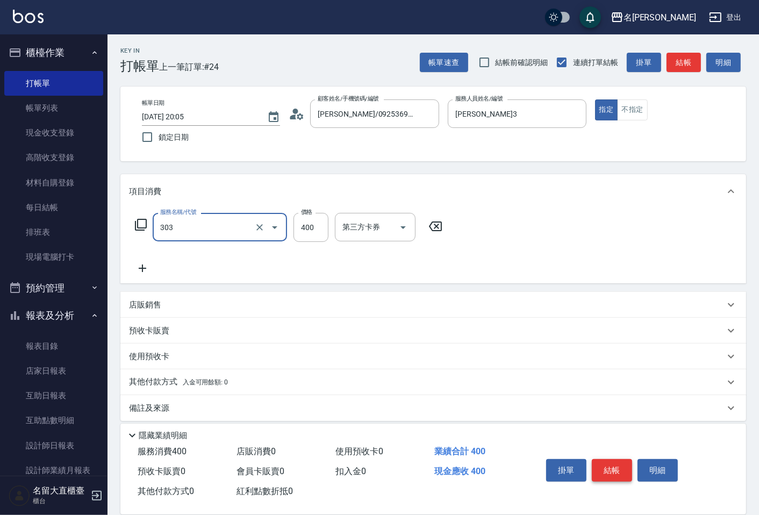
type input "剪髮(C級)(303)"
type input "300"
drag, startPoint x: 763, startPoint y: 105, endPoint x: 683, endPoint y: 61, distance: 91.1
click at [683, 61] on button "結帳" at bounding box center [683, 63] width 34 height 20
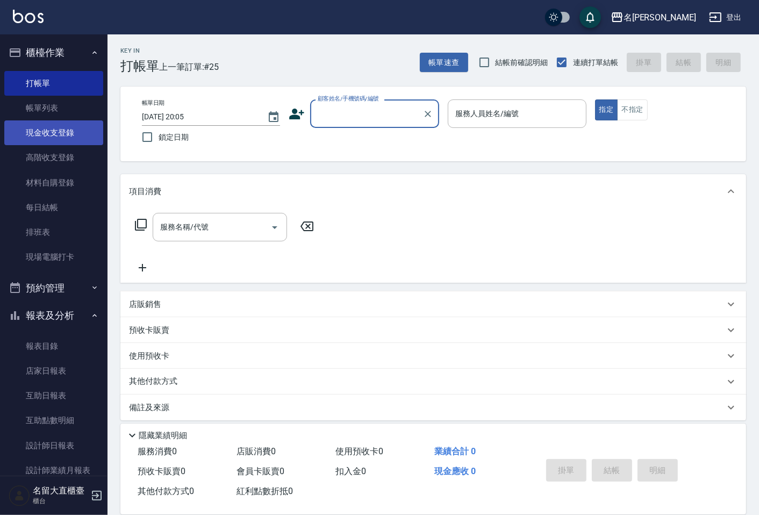
click at [49, 121] on link "現金收支登錄" at bounding box center [53, 132] width 99 height 25
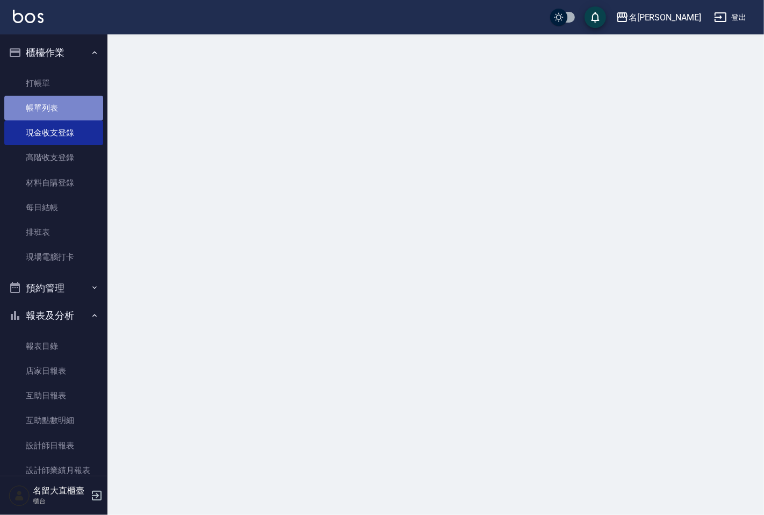
click at [63, 110] on link "帳單列表" at bounding box center [53, 108] width 99 height 25
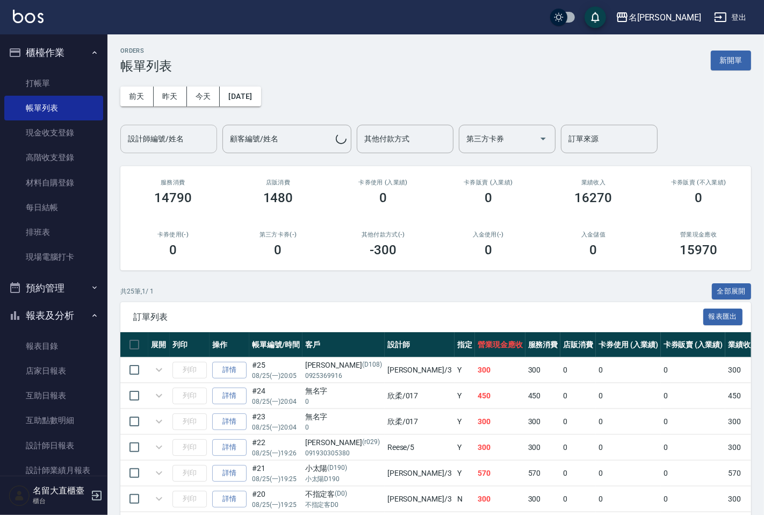
click at [159, 142] on div "設計師編號/姓名 設計師編號/姓名" at bounding box center [168, 139] width 97 height 28
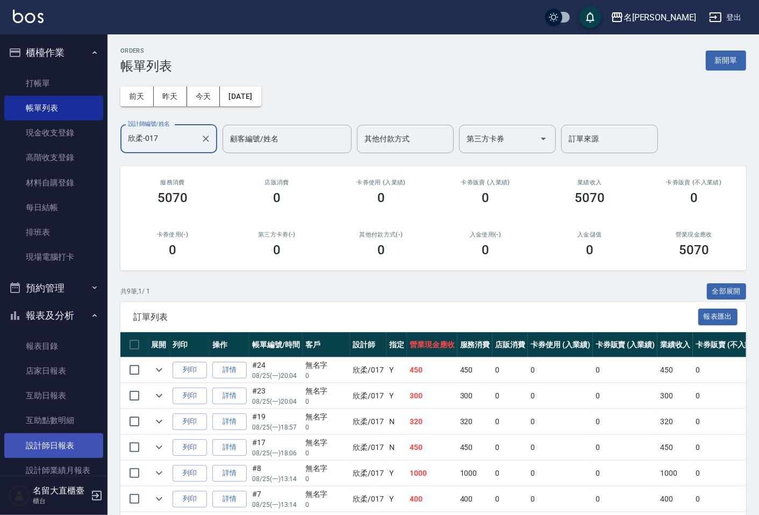
type input "欣柔-017"
click at [52, 441] on link "設計師日報表" at bounding box center [53, 445] width 99 height 25
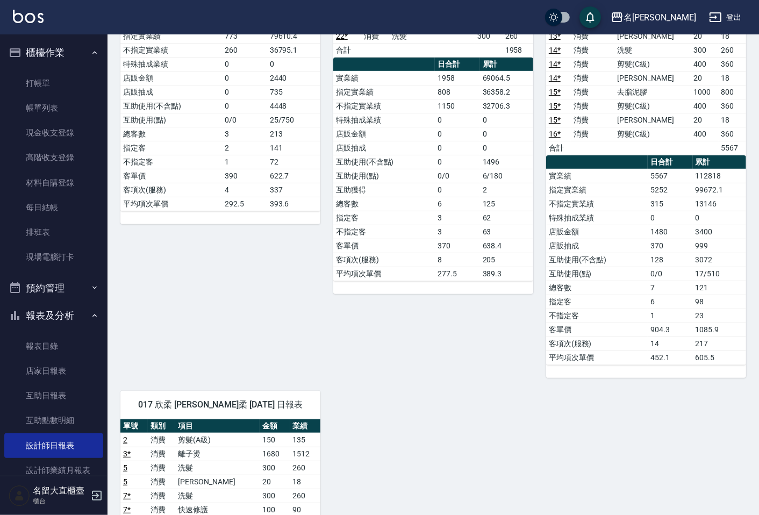
scroll to position [179, 0]
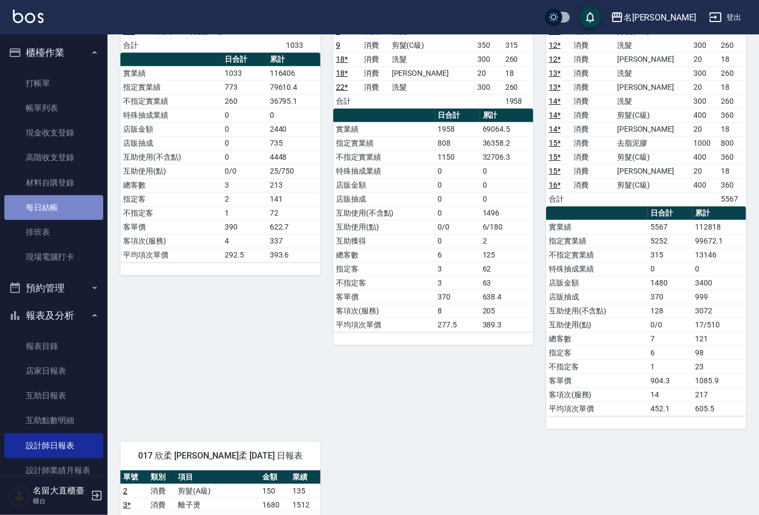
click at [71, 216] on link "每日結帳" at bounding box center [53, 207] width 99 height 25
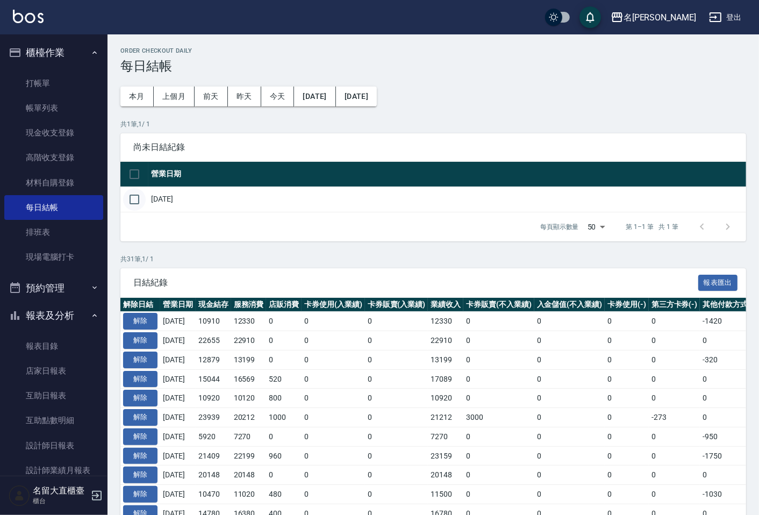
click at [131, 199] on input "checkbox" at bounding box center [134, 199] width 23 height 23
checkbox input "true"
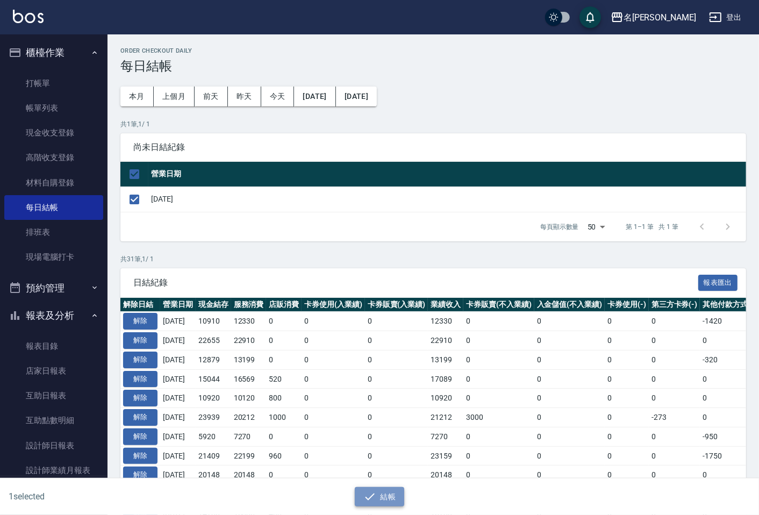
click at [371, 490] on icon "button" at bounding box center [369, 496] width 13 height 13
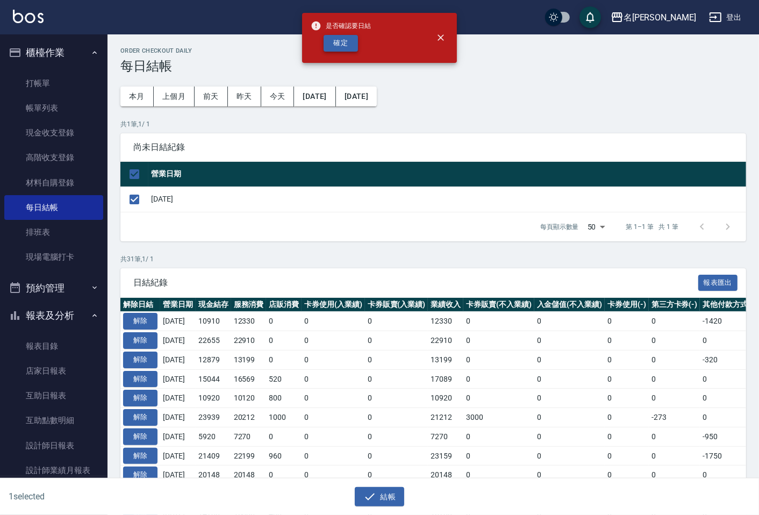
click at [337, 50] on button "確定" at bounding box center [340, 43] width 34 height 17
checkbox input "false"
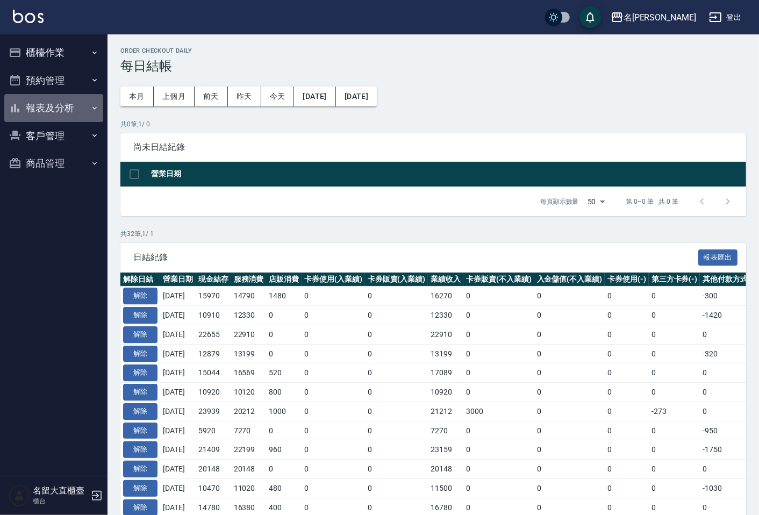
click at [62, 113] on button "報表及分析" at bounding box center [53, 108] width 99 height 28
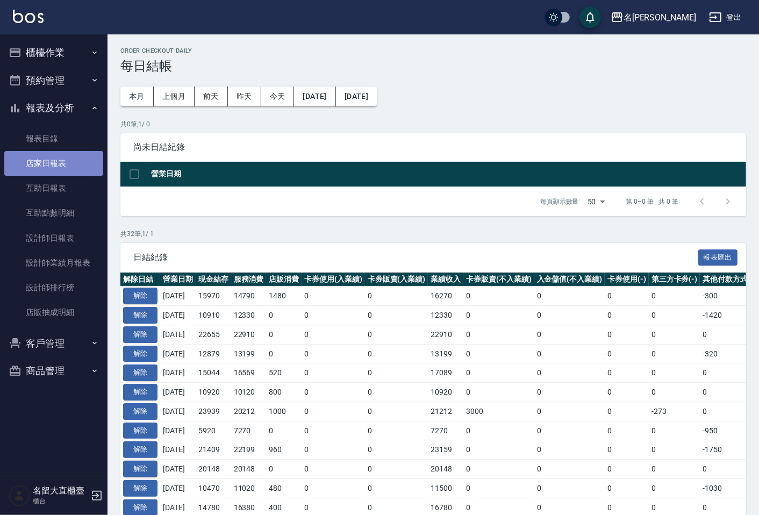
click at [51, 160] on link "店家日報表" at bounding box center [53, 163] width 99 height 25
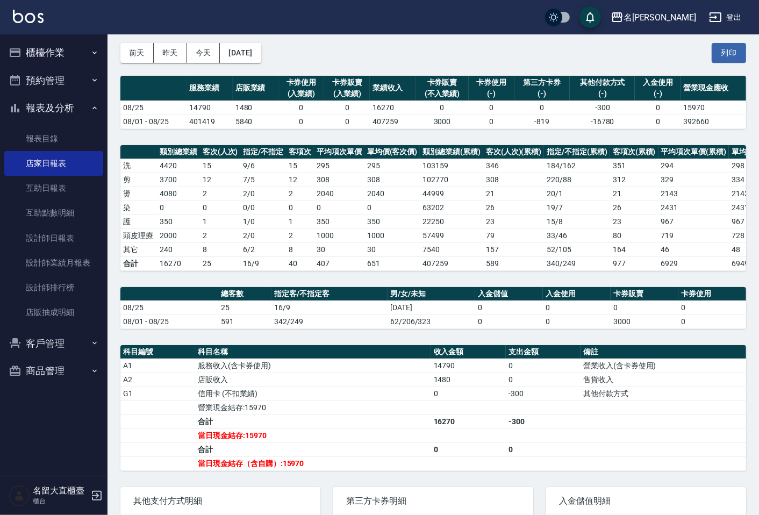
scroll to position [135, 0]
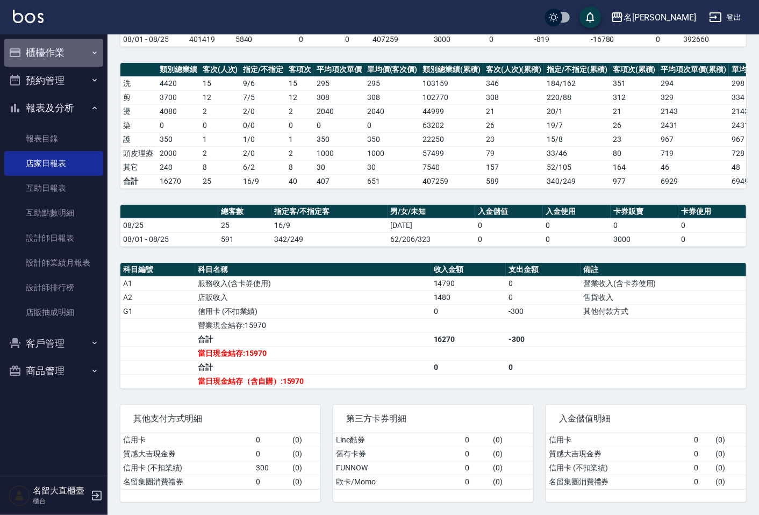
click at [66, 52] on button "櫃檯作業" at bounding box center [53, 53] width 99 height 28
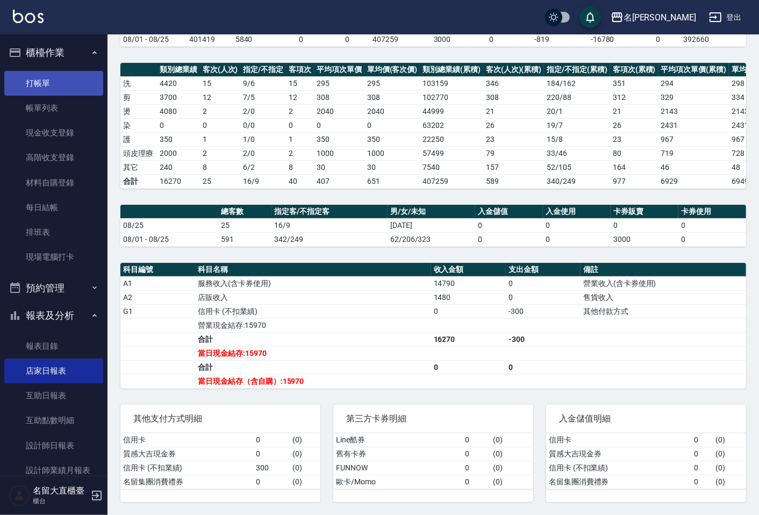
click at [73, 91] on link "打帳單" at bounding box center [53, 83] width 99 height 25
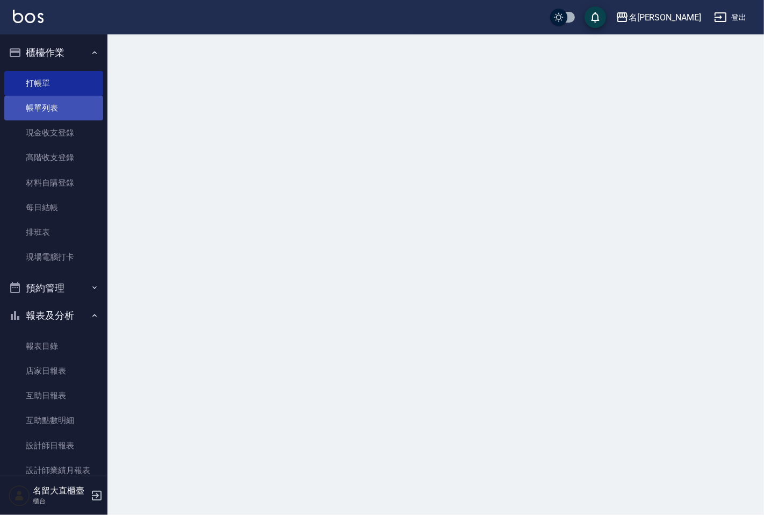
click at [76, 99] on link "帳單列表" at bounding box center [53, 108] width 99 height 25
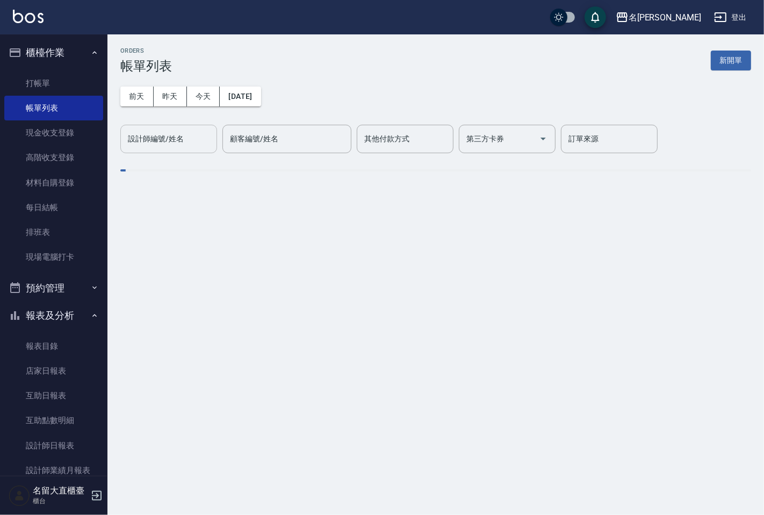
click at [152, 126] on div "設計師編號/姓名" at bounding box center [168, 139] width 97 height 28
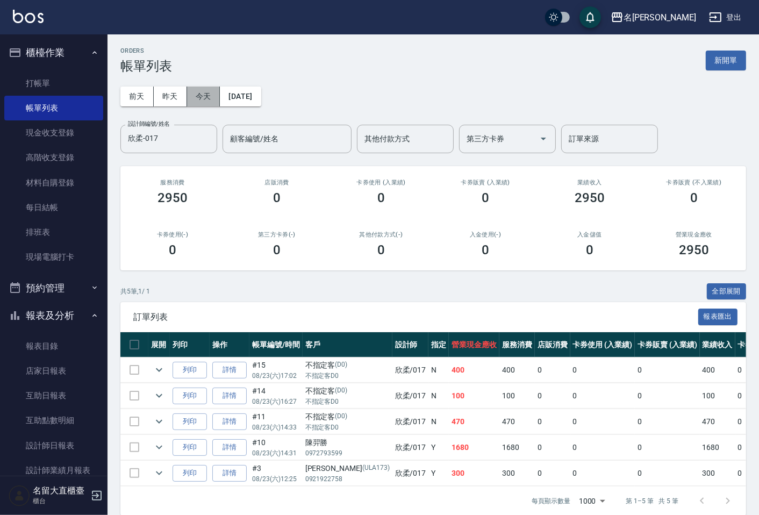
click at [208, 100] on button "今天" at bounding box center [203, 97] width 33 height 20
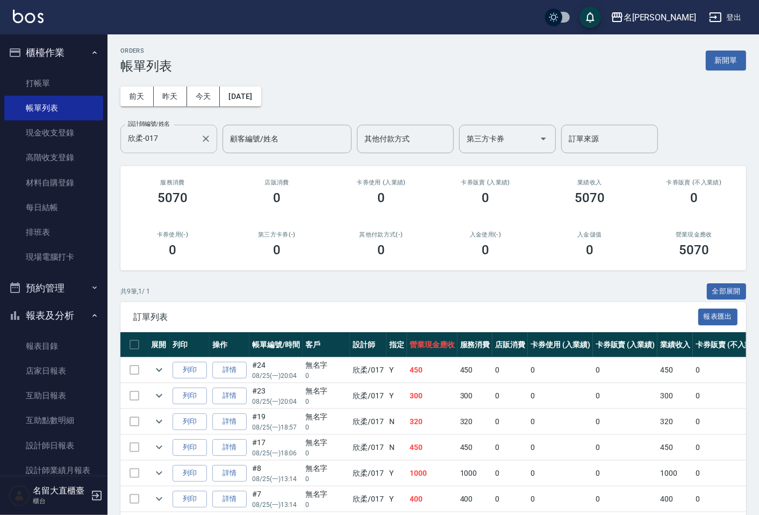
click at [192, 149] on div "欣柔-017 設計師編號/姓名" at bounding box center [168, 139] width 97 height 28
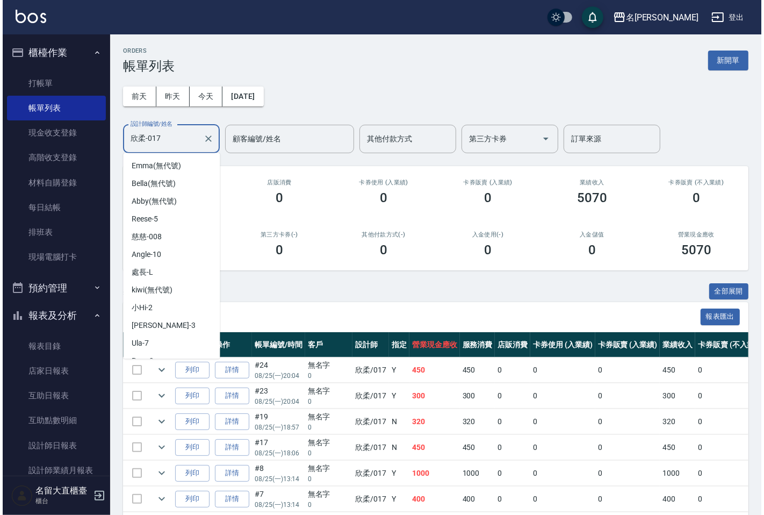
scroll to position [82, 0]
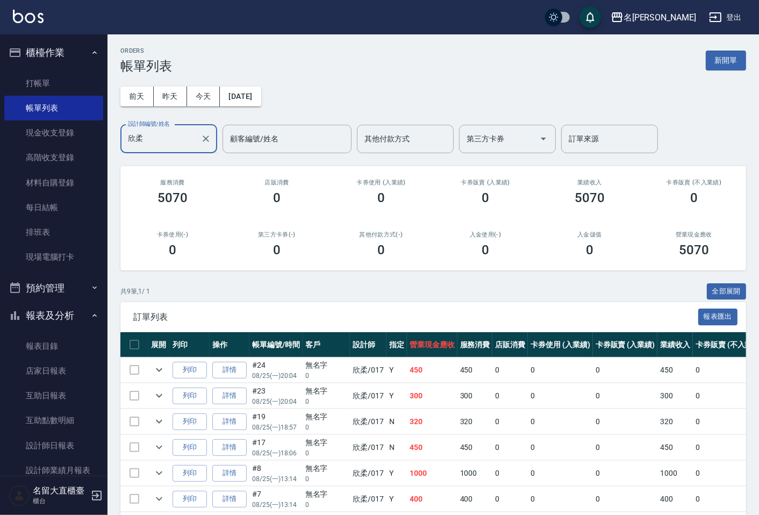
type input "欣"
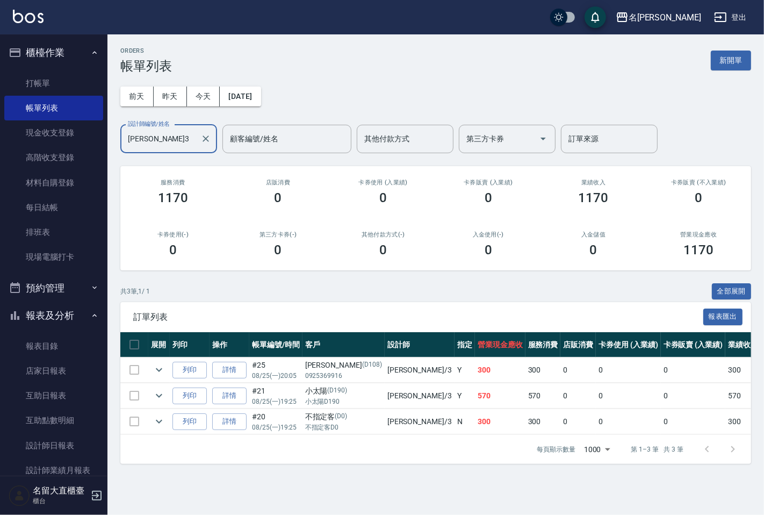
type input "[PERSON_NAME]3"
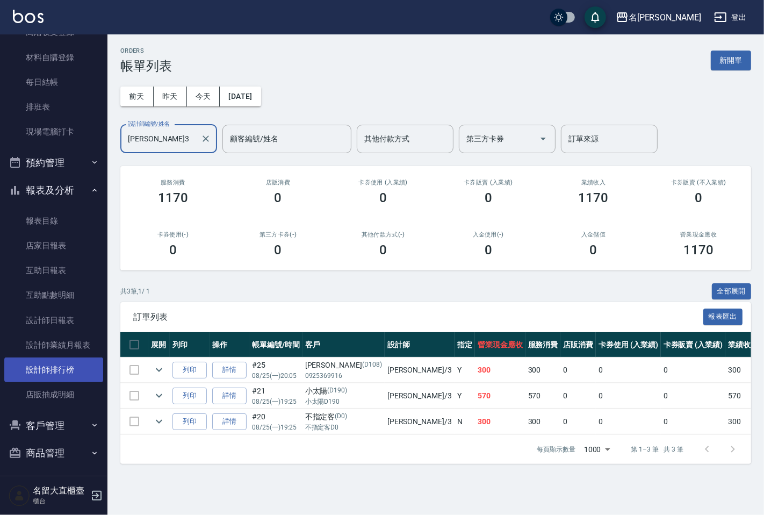
scroll to position [128, 0]
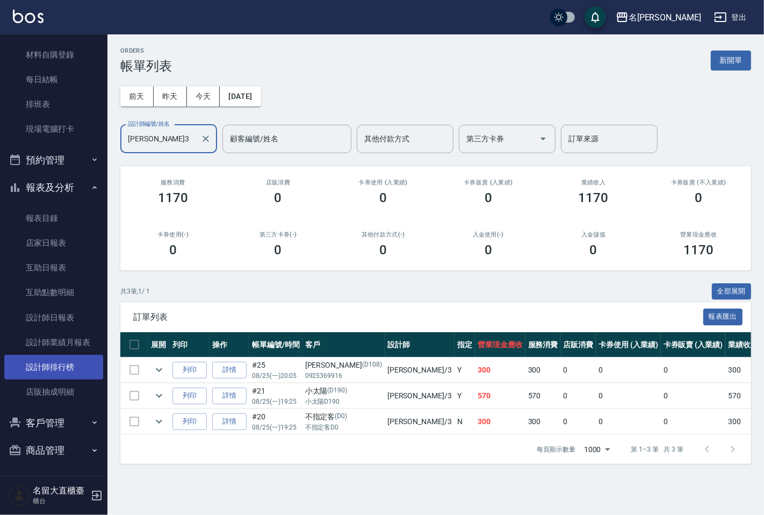
click at [59, 365] on link "設計師排行榜" at bounding box center [53, 367] width 99 height 25
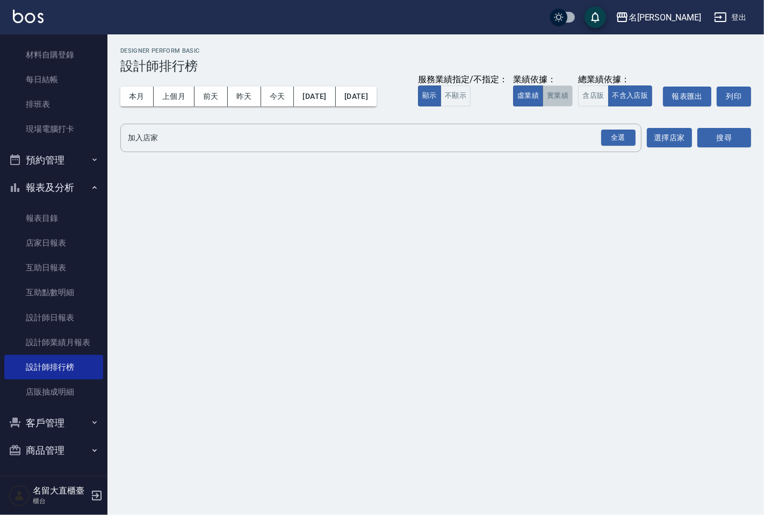
click at [549, 96] on button "實業績" at bounding box center [558, 95] width 30 height 21
click at [525, 147] on input "加入店家" at bounding box center [372, 137] width 495 height 19
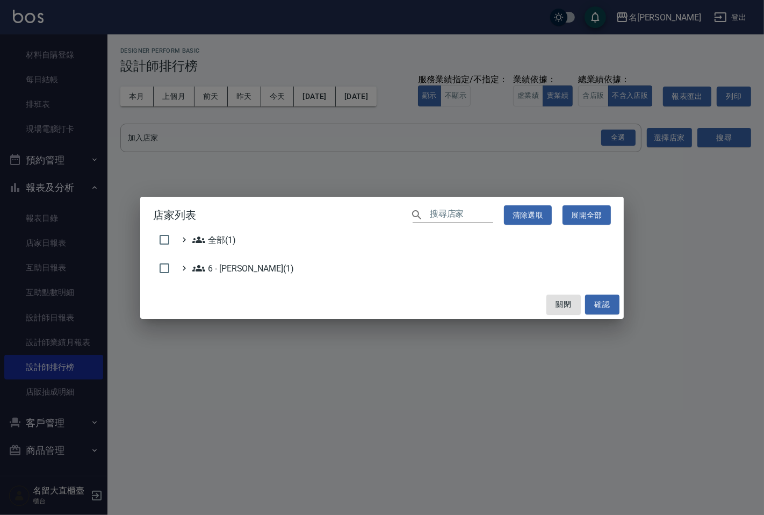
click at [164, 232] on h2 "店家列表 ​ 清除選取 展開全部" at bounding box center [382, 215] width 484 height 37
drag, startPoint x: 168, startPoint y: 241, endPoint x: 210, endPoint y: 248, distance: 42.0
click at [172, 243] on input "checkbox" at bounding box center [164, 239] width 23 height 23
checkbox input "true"
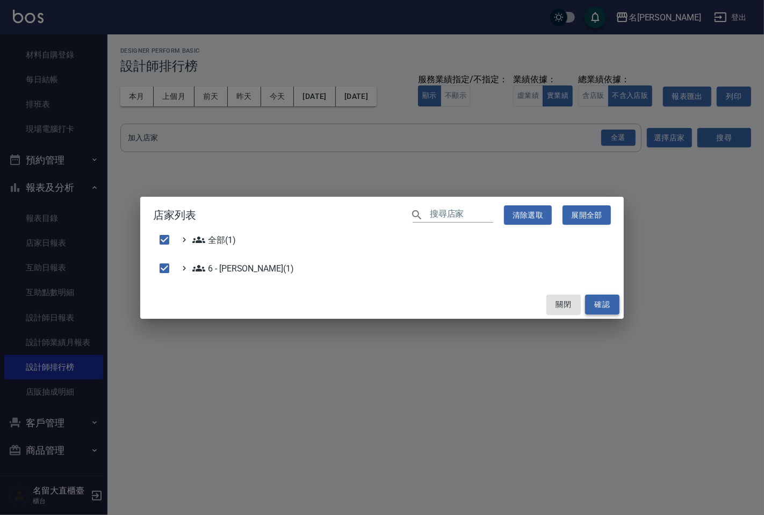
click at [589, 307] on button "確認" at bounding box center [602, 304] width 34 height 20
checkbox input "false"
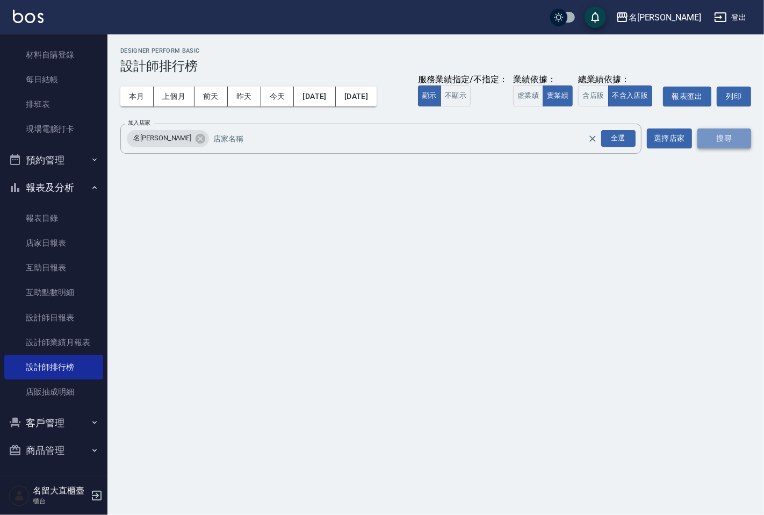
click at [722, 140] on button "搜尋" at bounding box center [724, 138] width 54 height 20
